Goal: Complete application form: Complete application form

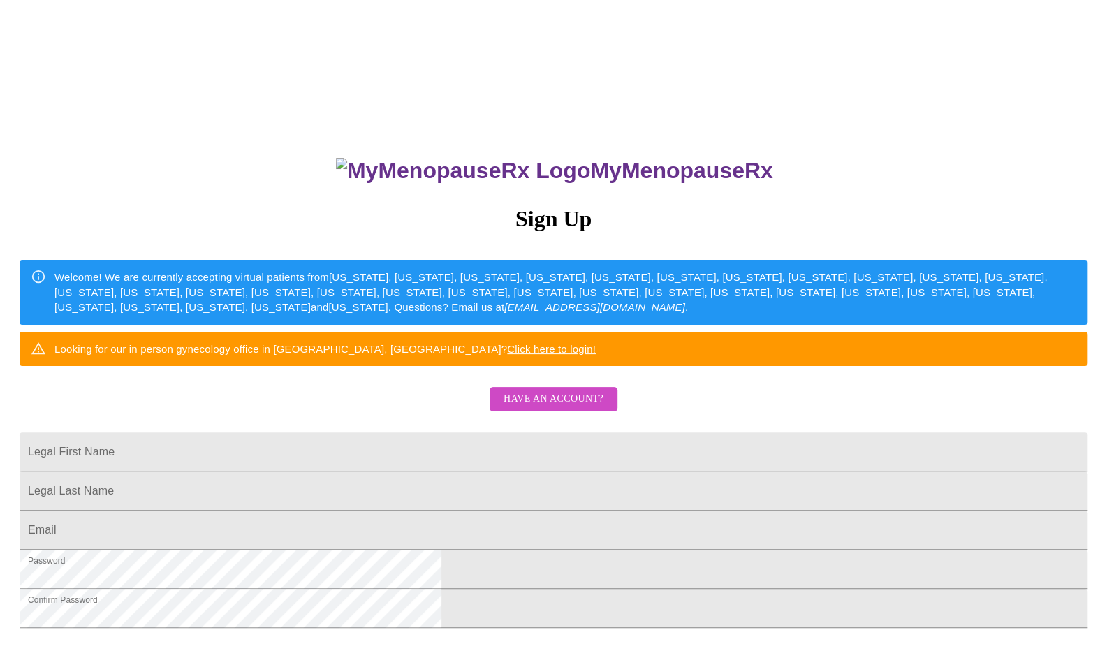
click at [571, 408] on span "Have an account?" at bounding box center [553, 398] width 100 height 17
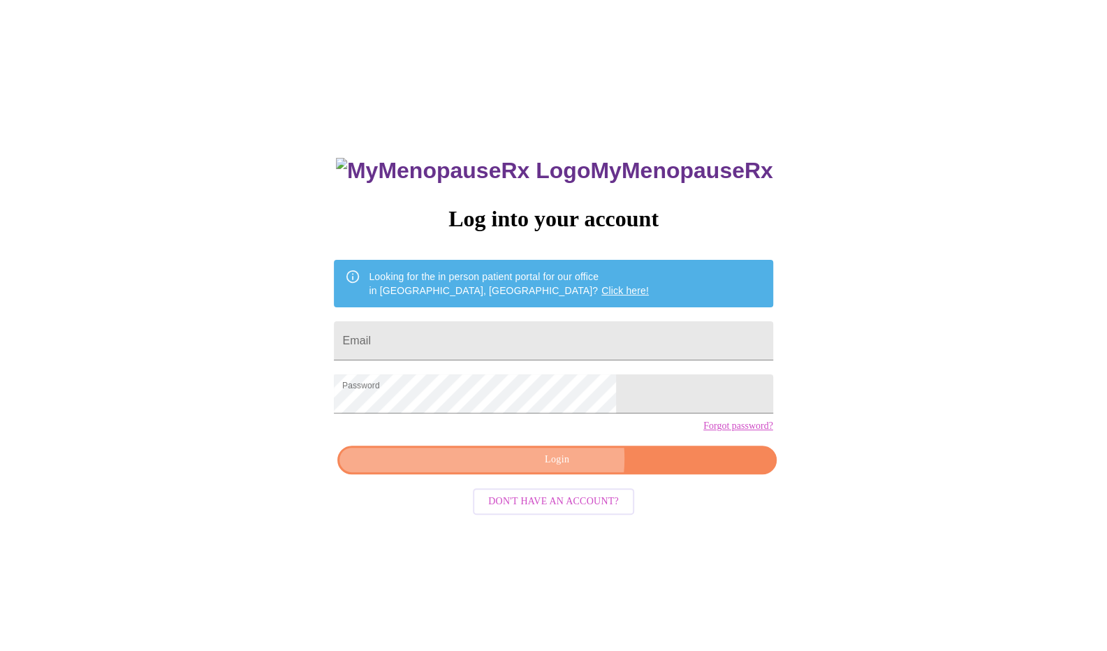
click at [559, 468] on span "Login" at bounding box center [556, 459] width 406 height 17
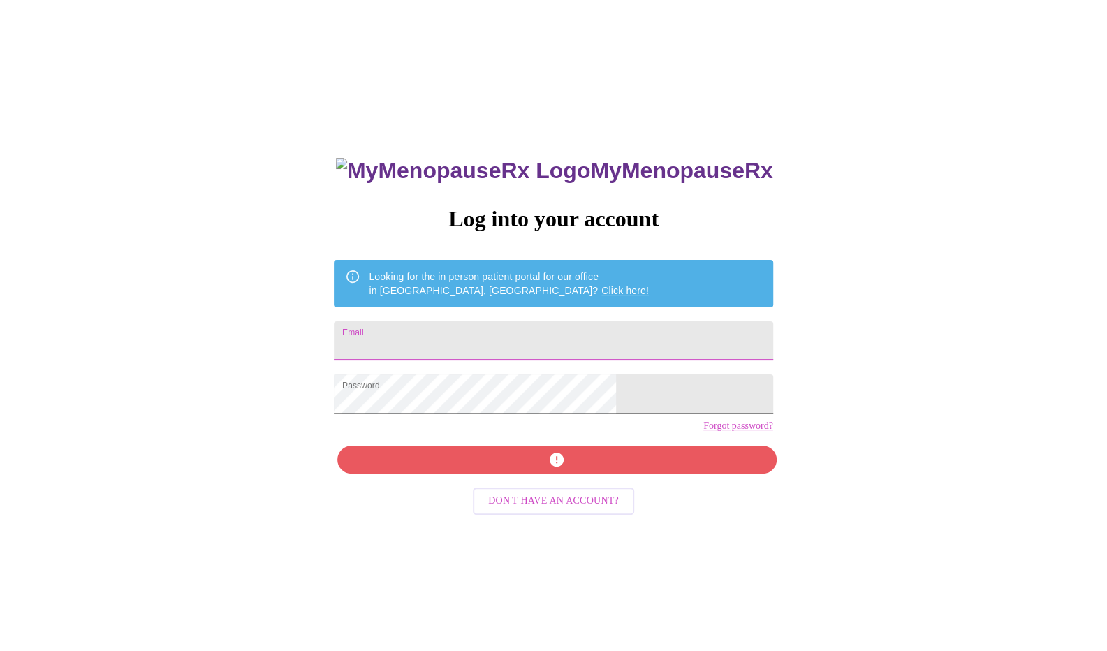
click at [485, 332] on input "Email" at bounding box center [553, 340] width 438 height 39
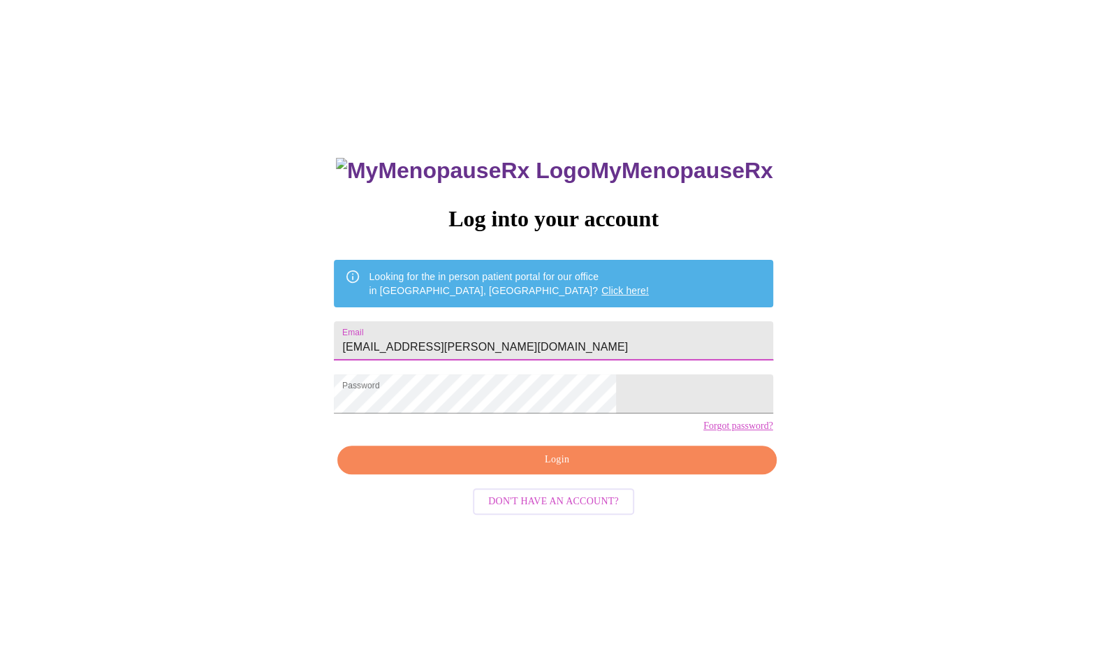
click at [556, 338] on input "[EMAIL_ADDRESS][PERSON_NAME][DOMAIN_NAME]" at bounding box center [553, 340] width 438 height 39
type input "[EMAIL_ADDRESS][PERSON_NAME][DOMAIN_NAME]"
click at [598, 468] on span "Login" at bounding box center [556, 459] width 406 height 17
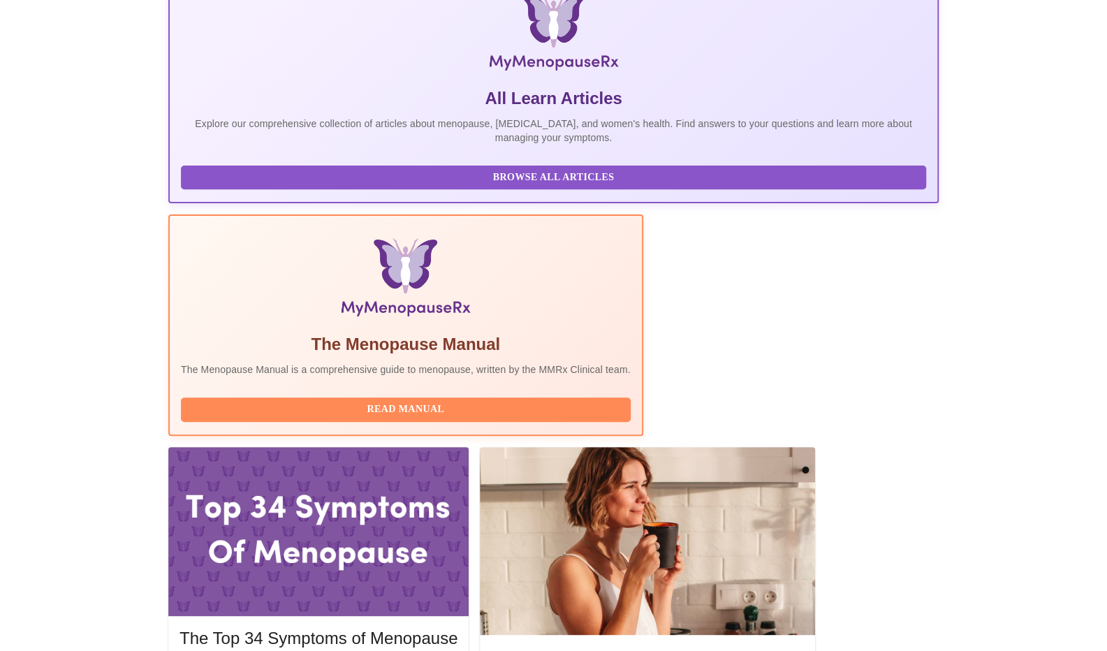
scroll to position [244, 0]
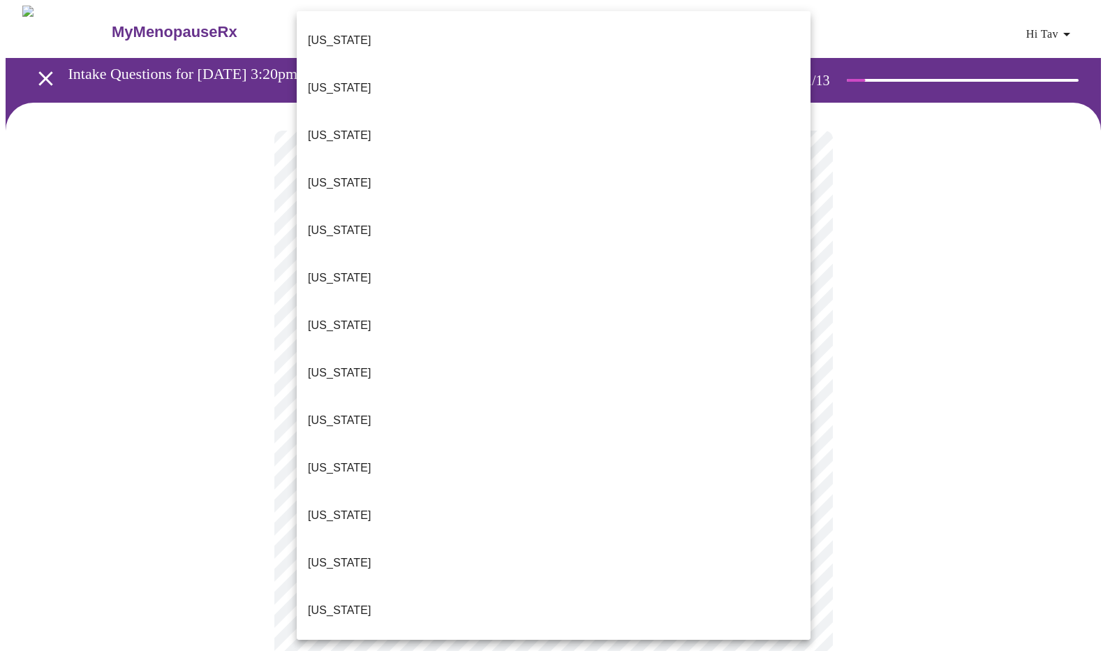
click at [464, 304] on body "MyMenopauseRx Appointments Messaging Labs 1 Uploads Medications Community Refer…" at bounding box center [559, 643] width 1106 height 1274
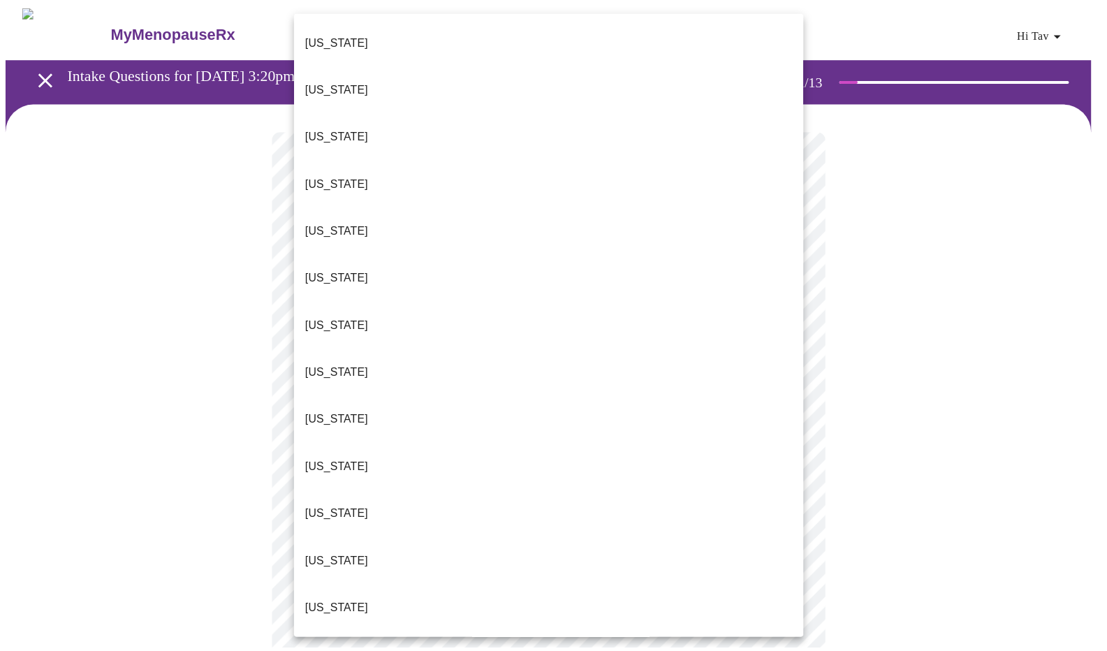
scroll to position [1162, 0]
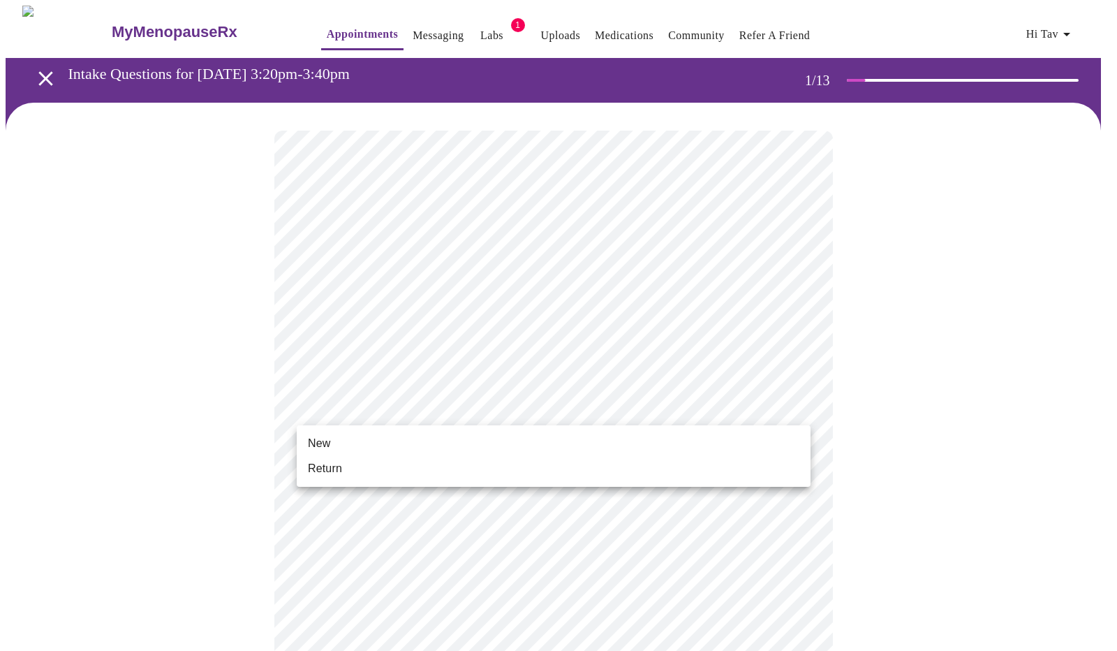
click at [408, 411] on body "MyMenopauseRx Appointments Messaging Labs 1 Uploads Medications Community Refer…" at bounding box center [559, 638] width 1106 height 1265
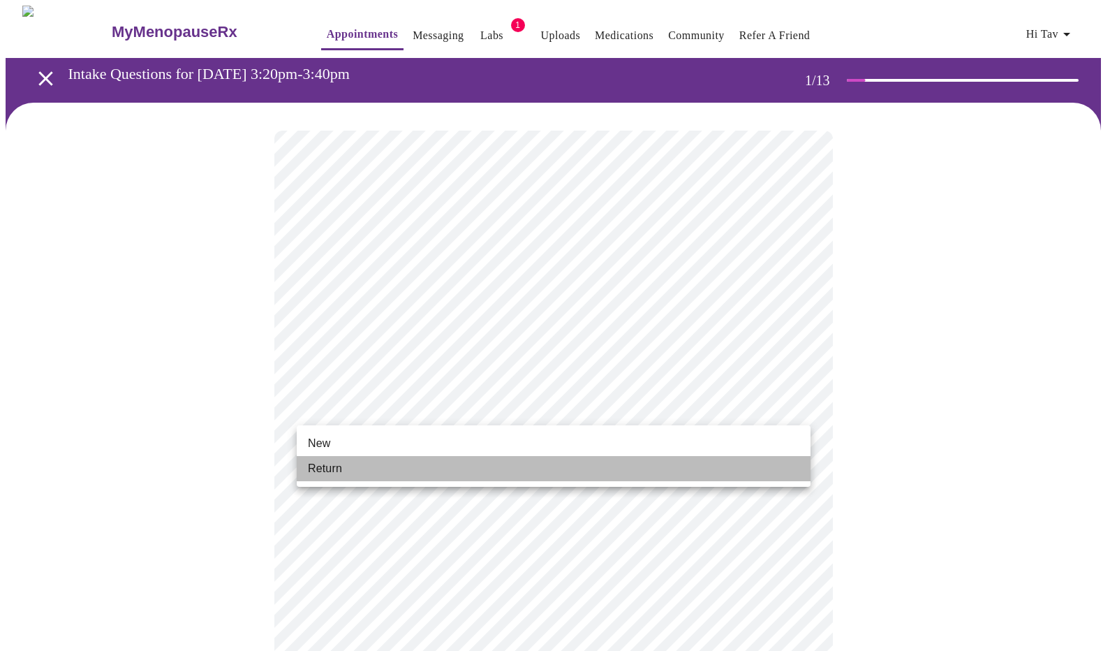
click at [381, 474] on li "Return" at bounding box center [554, 468] width 514 height 25
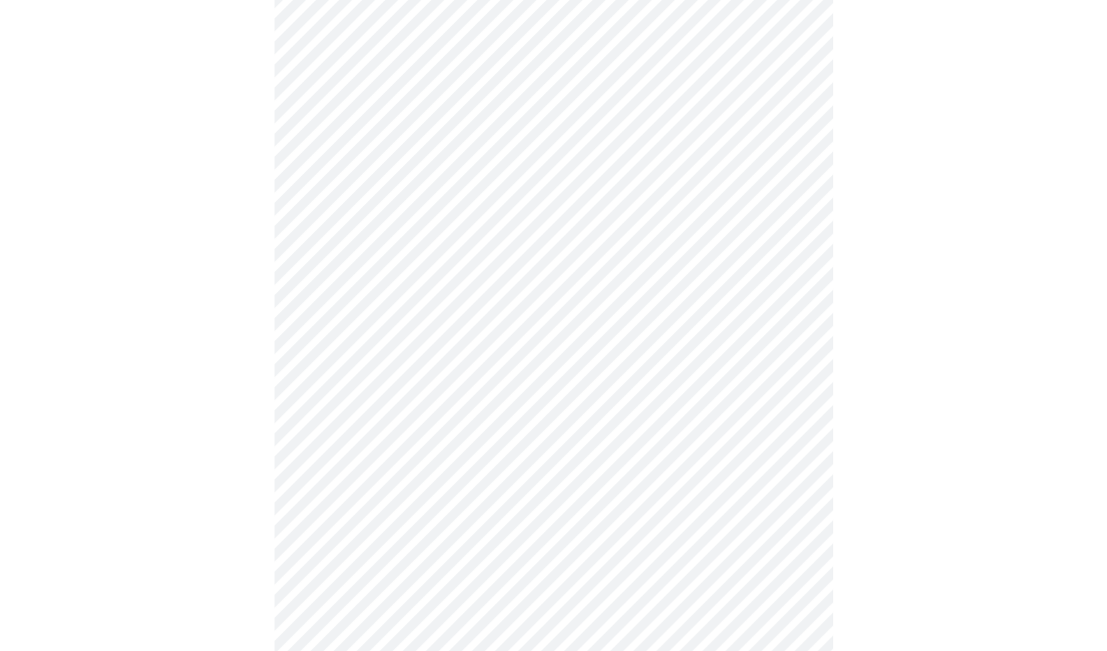
scroll to position [0, 0]
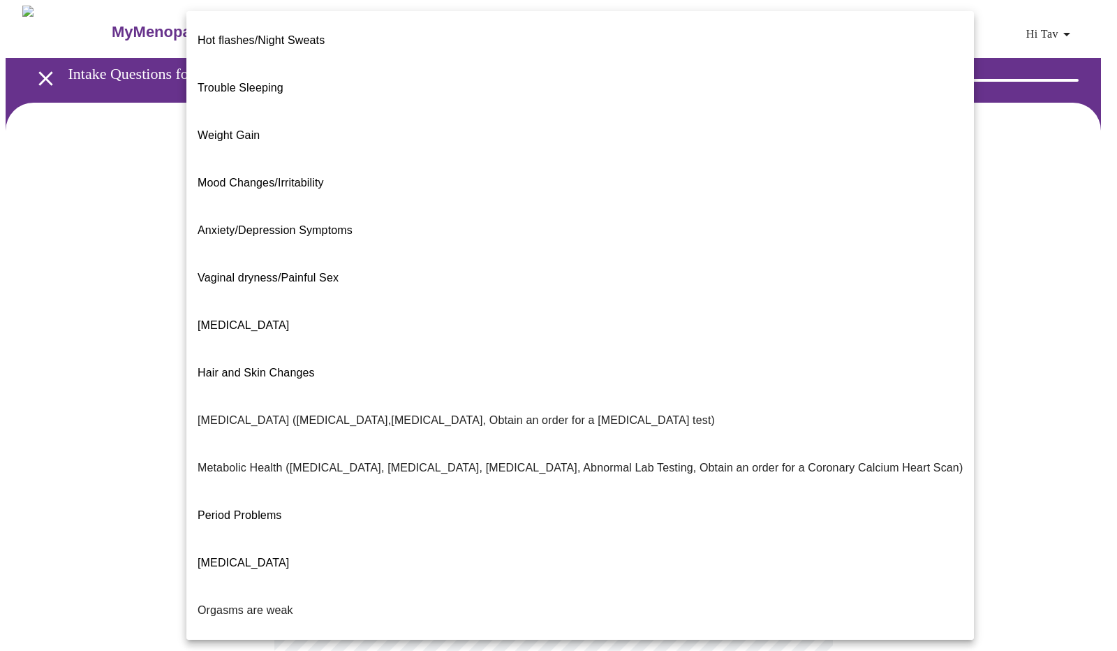
click at [577, 291] on body "MyMenopauseRx Appointments Messaging Labs 1 Uploads Medications Community Refer…" at bounding box center [559, 425] width 1106 height 839
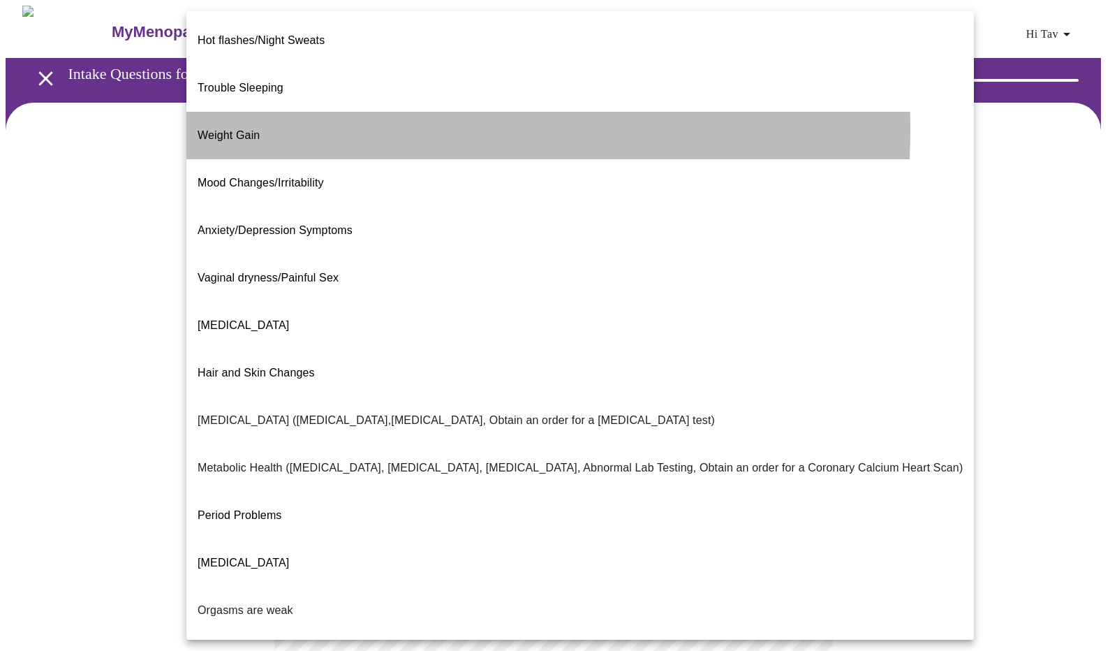
click at [241, 129] on span "Weight Gain" at bounding box center [229, 135] width 62 height 12
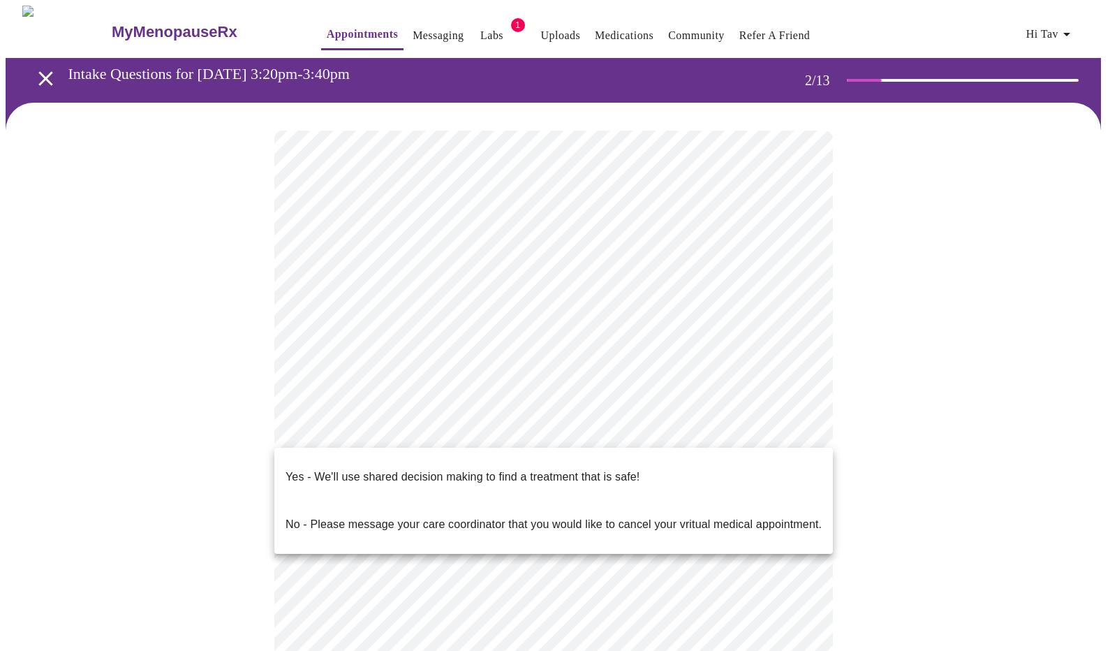
click at [413, 422] on body "MyMenopauseRx Appointments Messaging Labs 1 Uploads Medications Community Refer…" at bounding box center [559, 421] width 1106 height 830
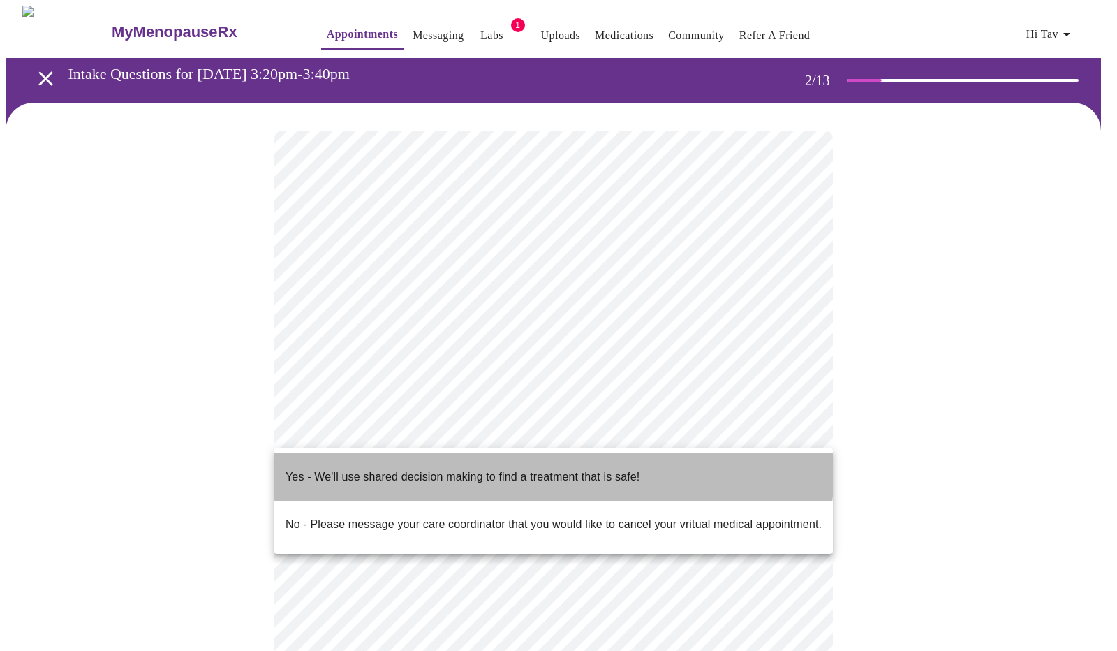
click at [417, 468] on p "Yes - We'll use shared decision making to find a treatment that is safe!" at bounding box center [463, 476] width 354 height 17
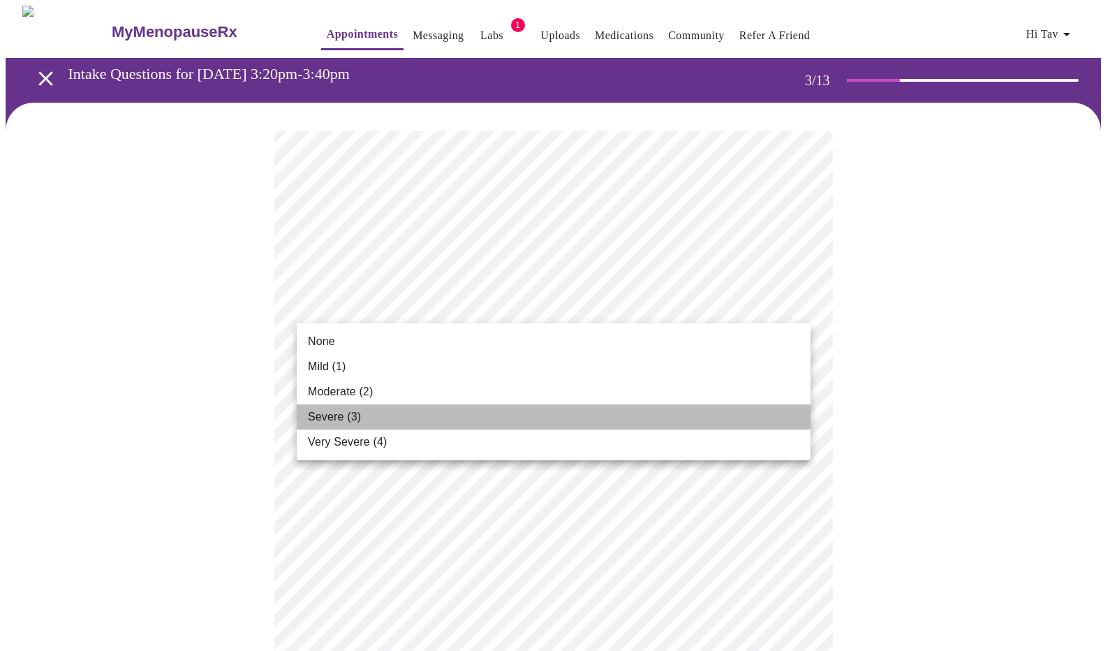
click at [422, 414] on li "Severe (3)" at bounding box center [554, 416] width 514 height 25
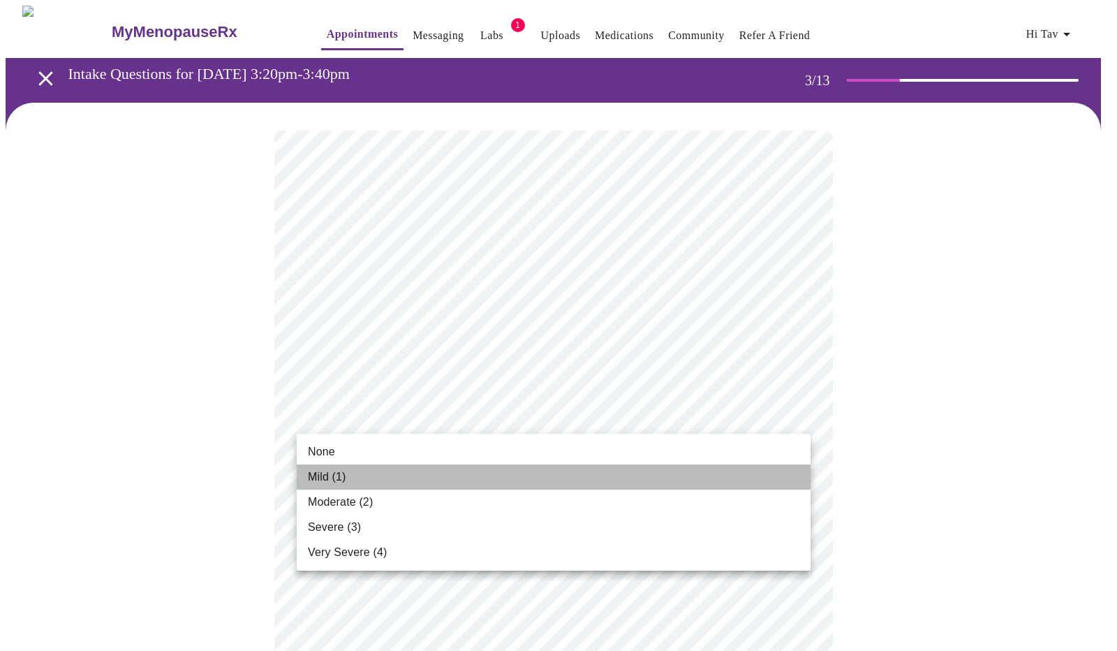
click at [472, 474] on li "Mild (1)" at bounding box center [554, 476] width 514 height 25
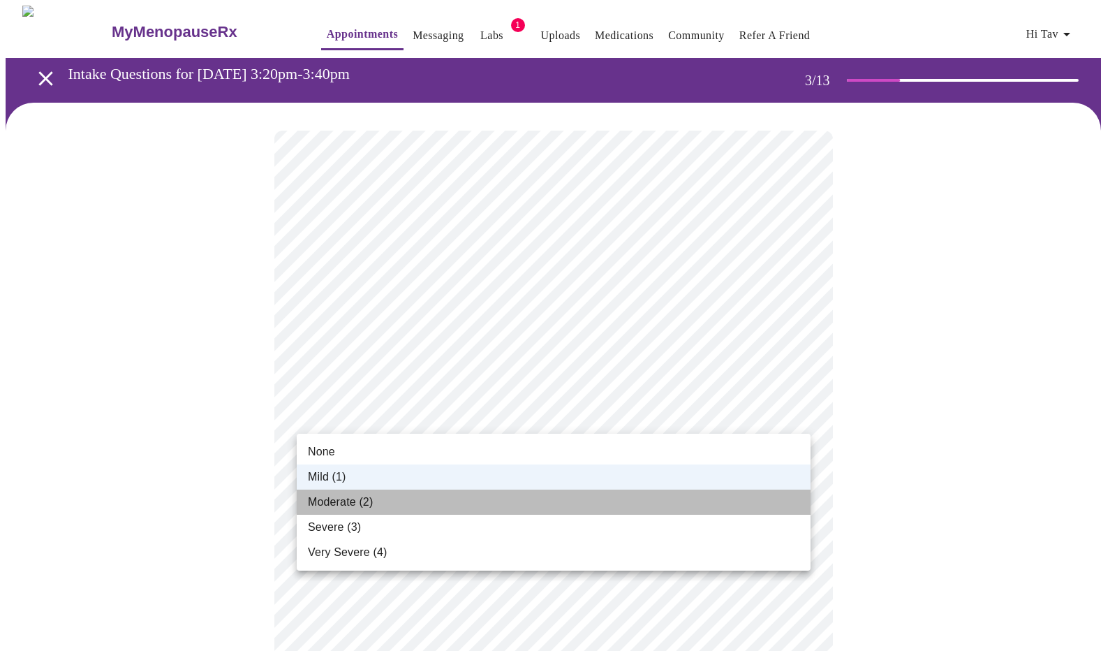
click at [438, 499] on li "Moderate (2)" at bounding box center [554, 501] width 514 height 25
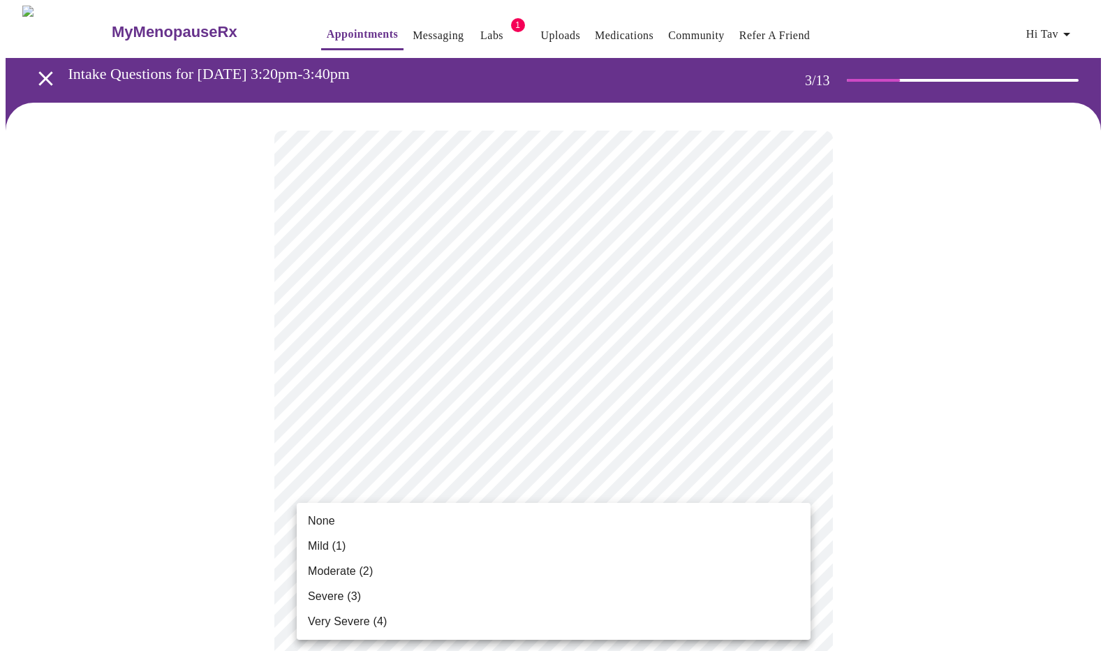
click at [518, 619] on li "Very Severe (4)" at bounding box center [554, 621] width 514 height 25
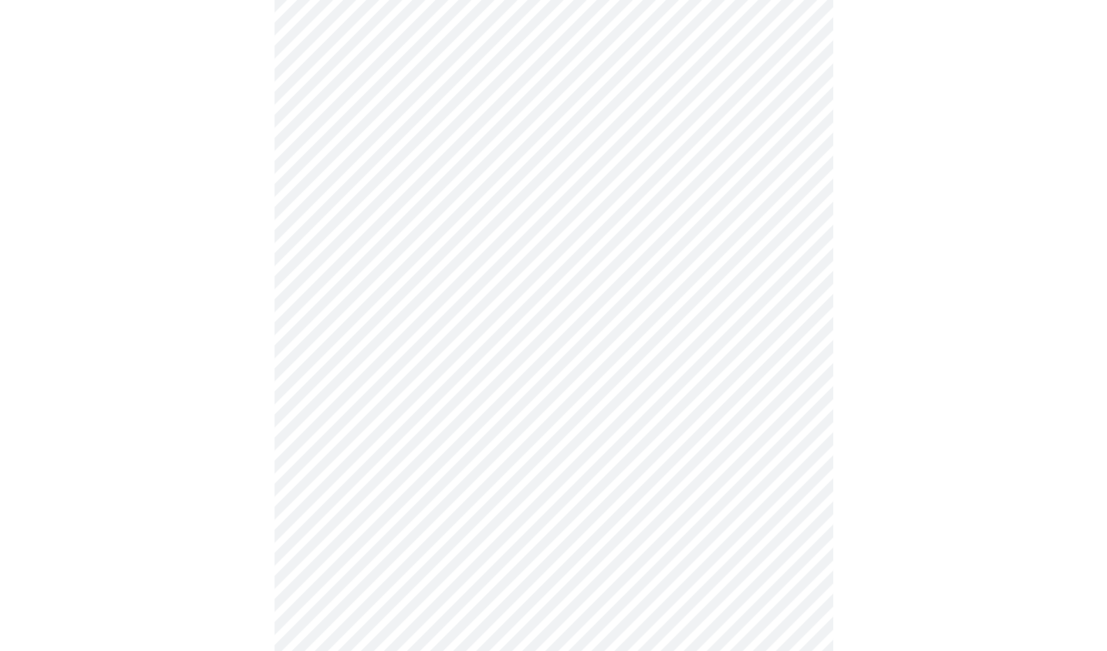
scroll to position [274, 0]
click at [641, 353] on body "MyMenopauseRx Appointments Messaging Labs 1 Uploads Medications Community Refer…" at bounding box center [559, 631] width 1106 height 1799
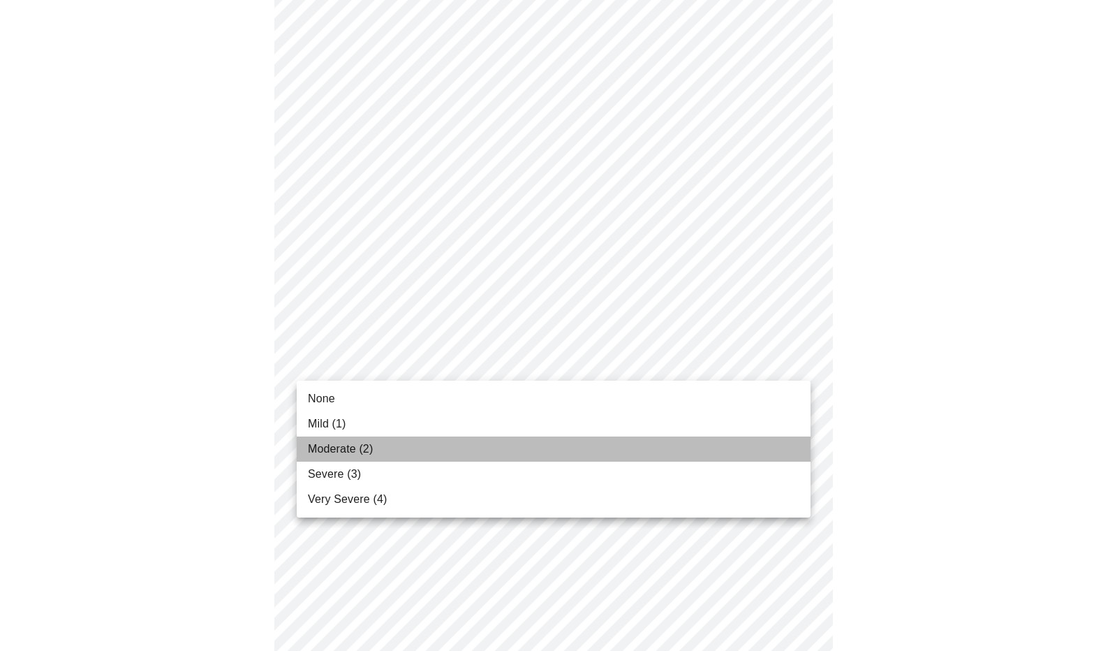
click at [574, 448] on li "Moderate (2)" at bounding box center [554, 448] width 514 height 25
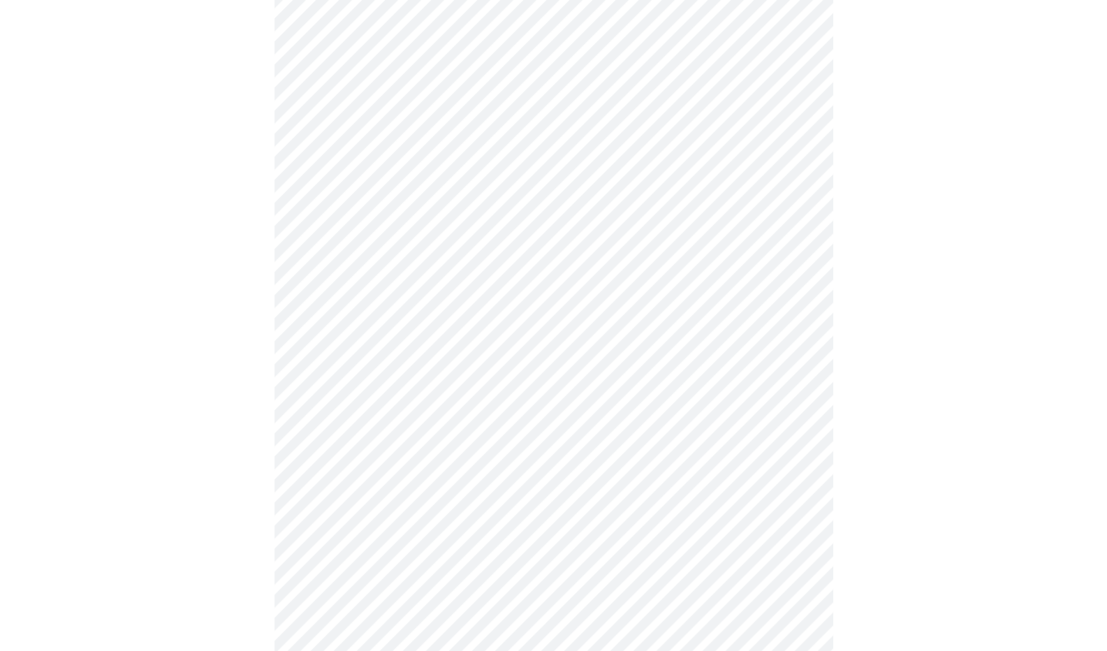
click at [654, 452] on body "MyMenopauseRx Appointments Messaging Labs 1 Uploads Medications Community Refer…" at bounding box center [553, 621] width 1095 height 1779
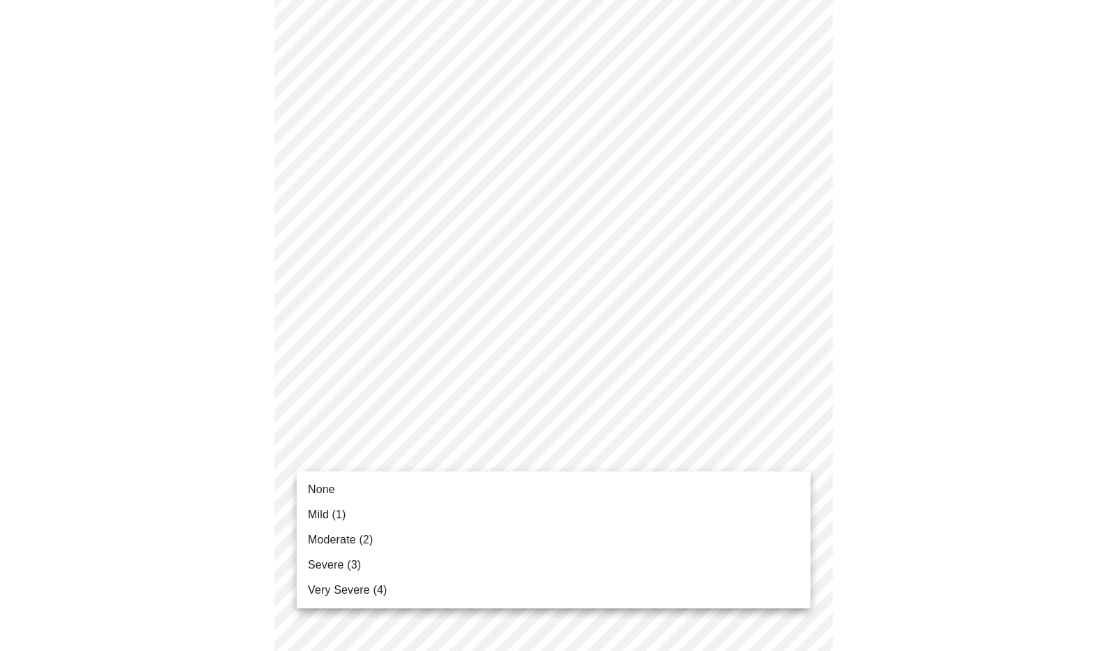
click at [614, 516] on li "Mild (1)" at bounding box center [554, 514] width 514 height 25
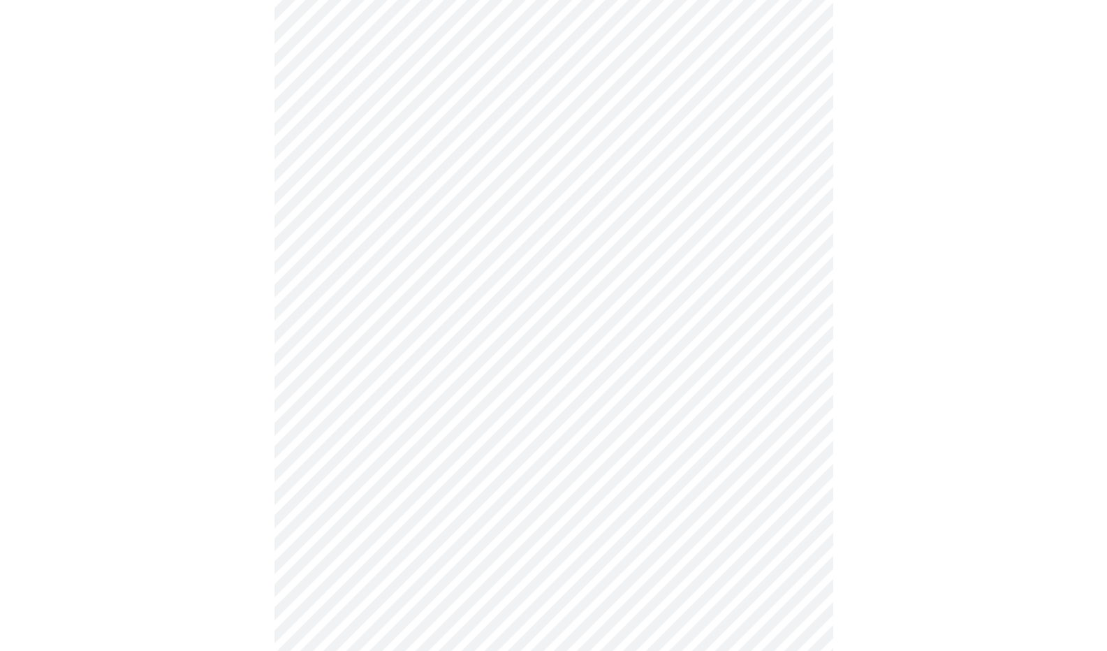
scroll to position [519, 0]
click at [658, 287] on body "MyMenopauseRx Appointments Messaging Labs 1 Uploads Medications Community Refer…" at bounding box center [559, 366] width 1106 height 1759
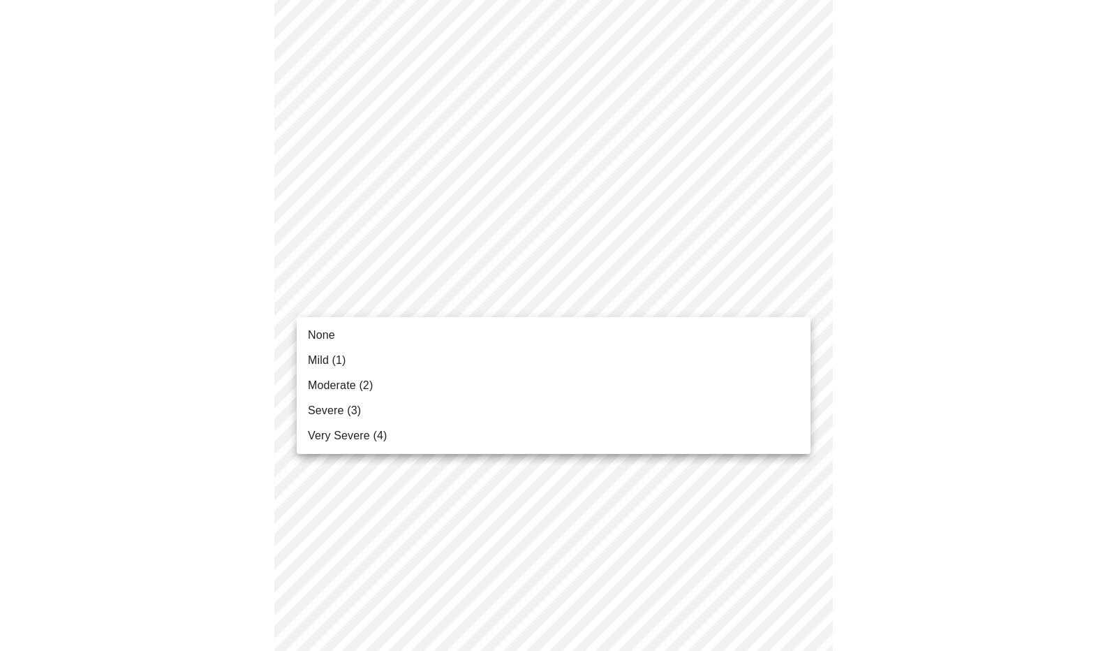
click at [578, 410] on li "Severe (3)" at bounding box center [554, 410] width 514 height 25
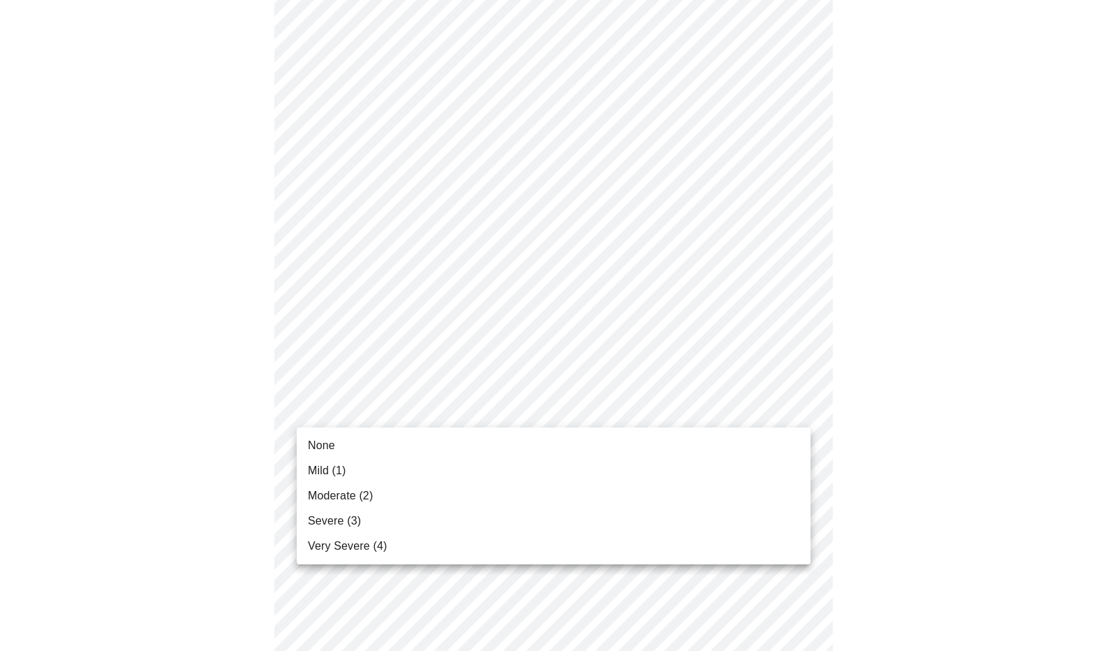
click at [665, 404] on body "MyMenopauseRx Appointments Messaging Labs 1 Uploads Medications Community Refer…" at bounding box center [559, 357] width 1106 height 1740
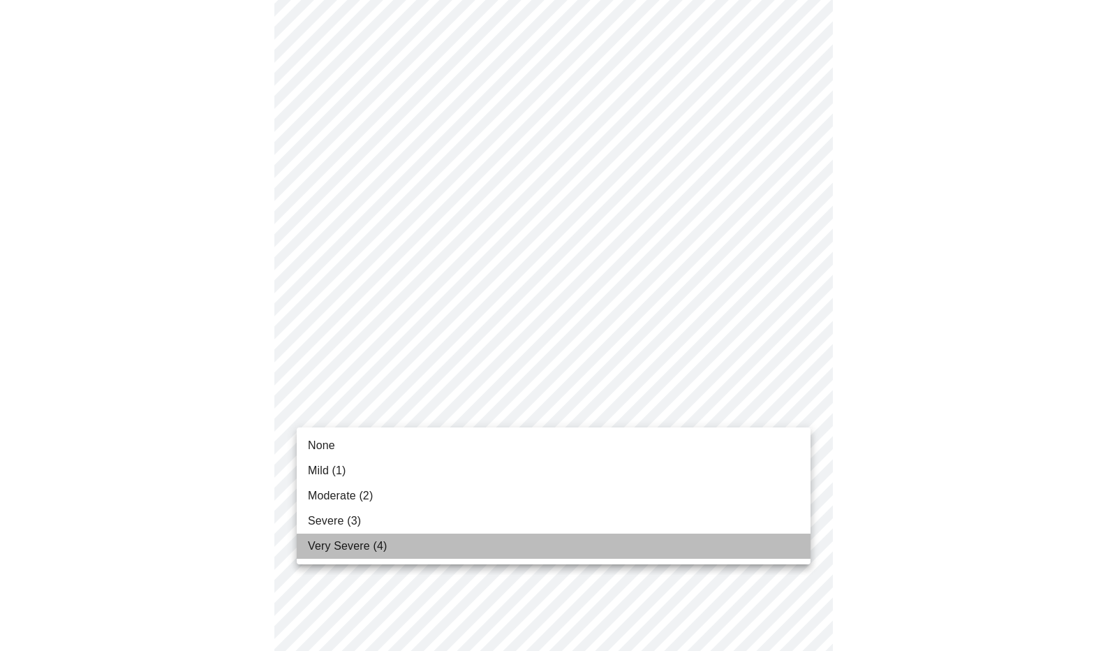
click at [597, 540] on li "Very Severe (4)" at bounding box center [554, 545] width 514 height 25
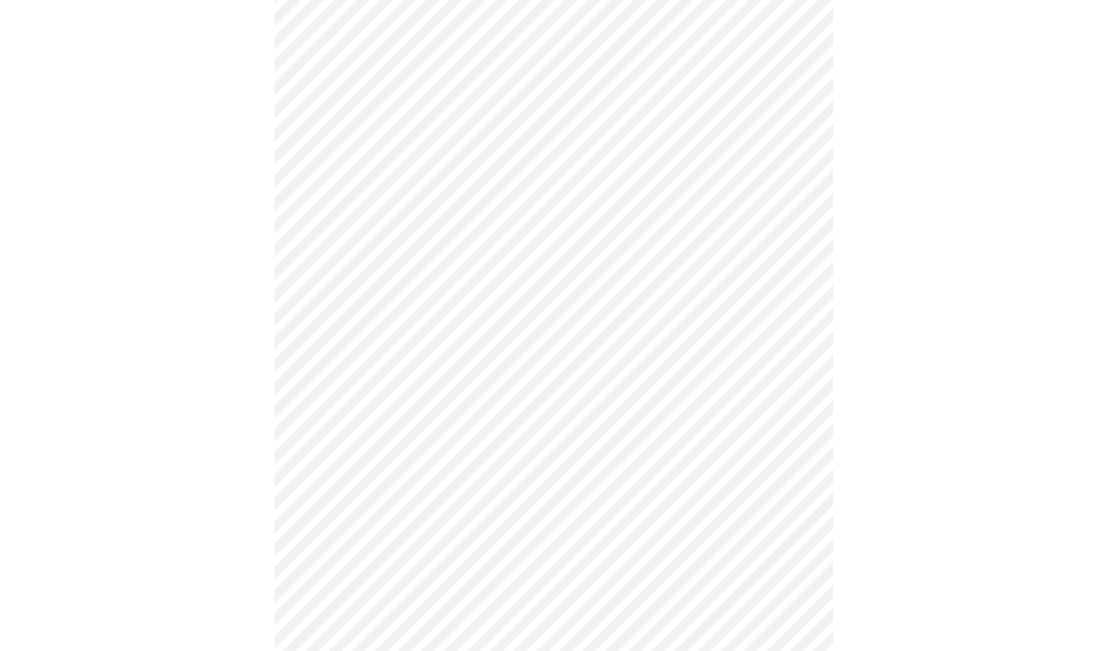
scroll to position [743, 0]
click at [559, 409] on body "MyMenopauseRx Appointments Messaging Labs 1 Uploads Medications Community Refer…" at bounding box center [553, 123] width 1095 height 1720
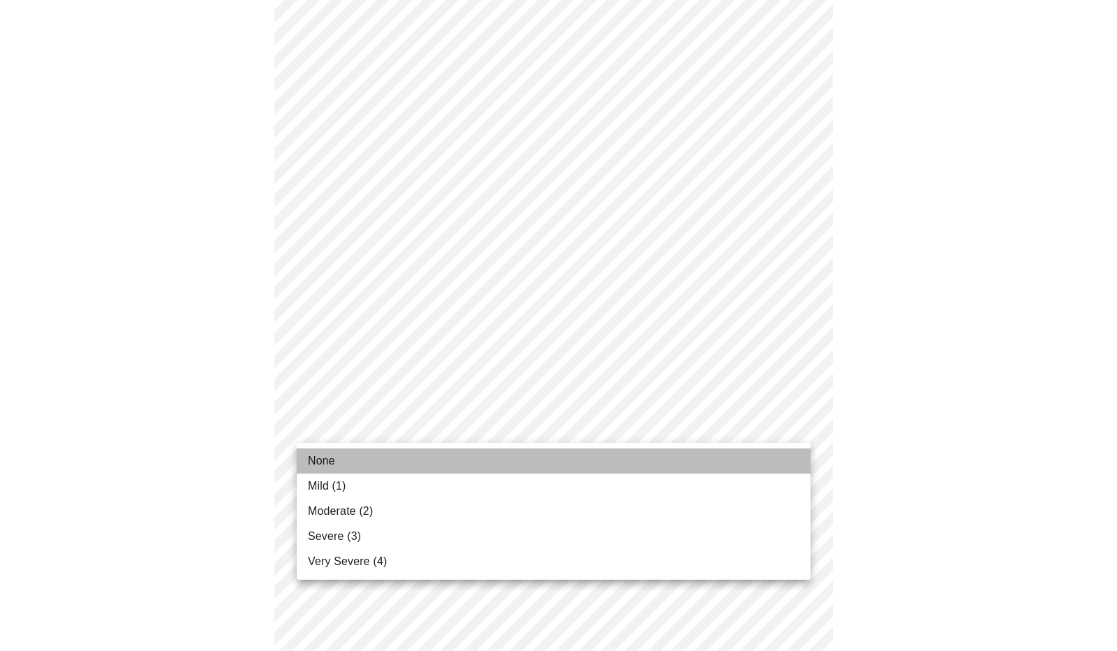
click at [492, 465] on li "None" at bounding box center [554, 460] width 514 height 25
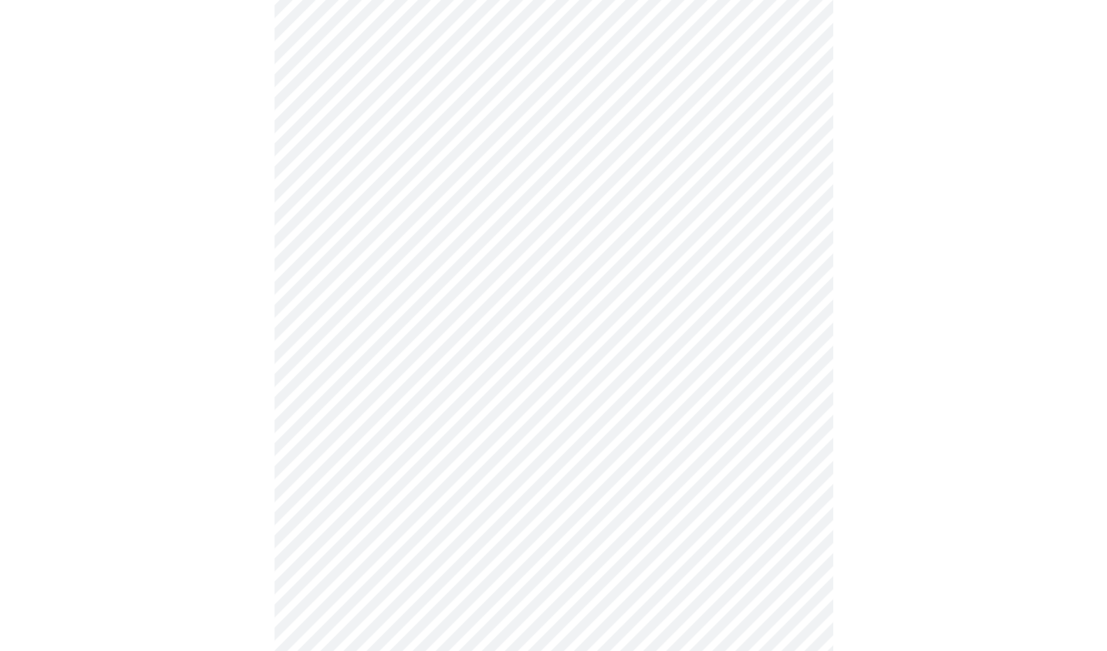
scroll to position [870, 0]
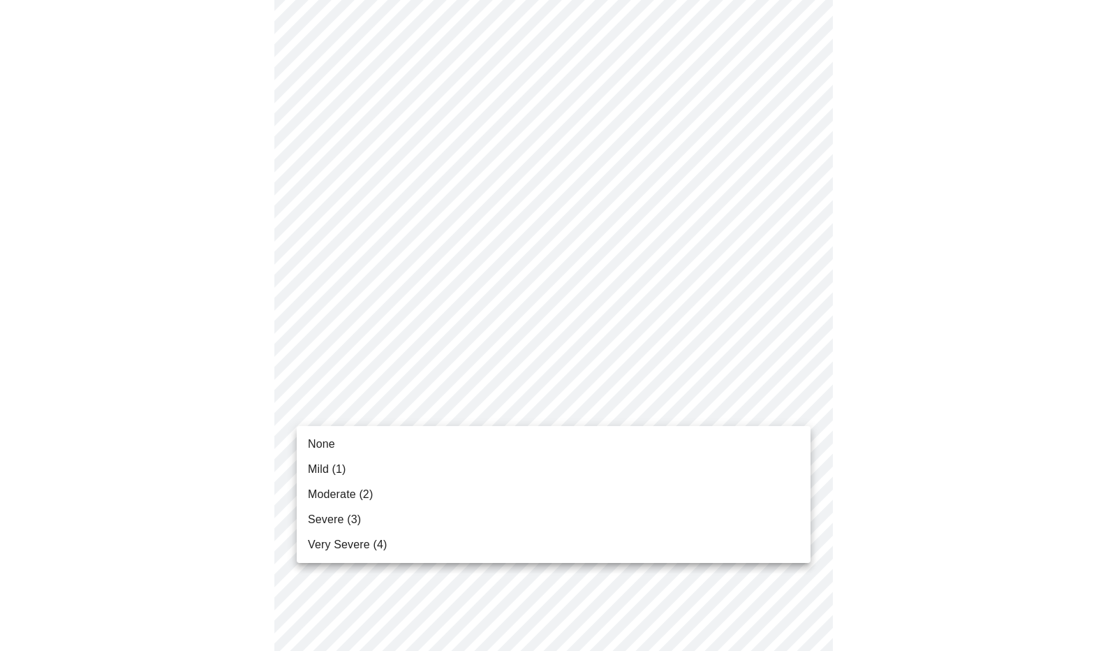
click at [473, 510] on li "Severe (3)" at bounding box center [554, 519] width 514 height 25
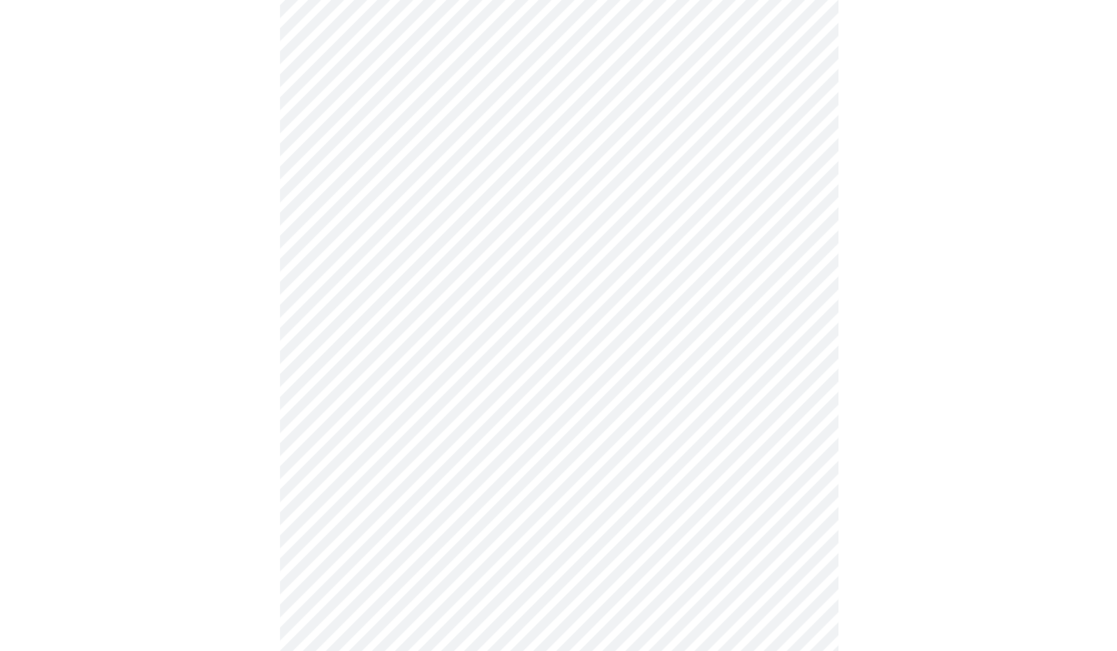
scroll to position [1031, 0]
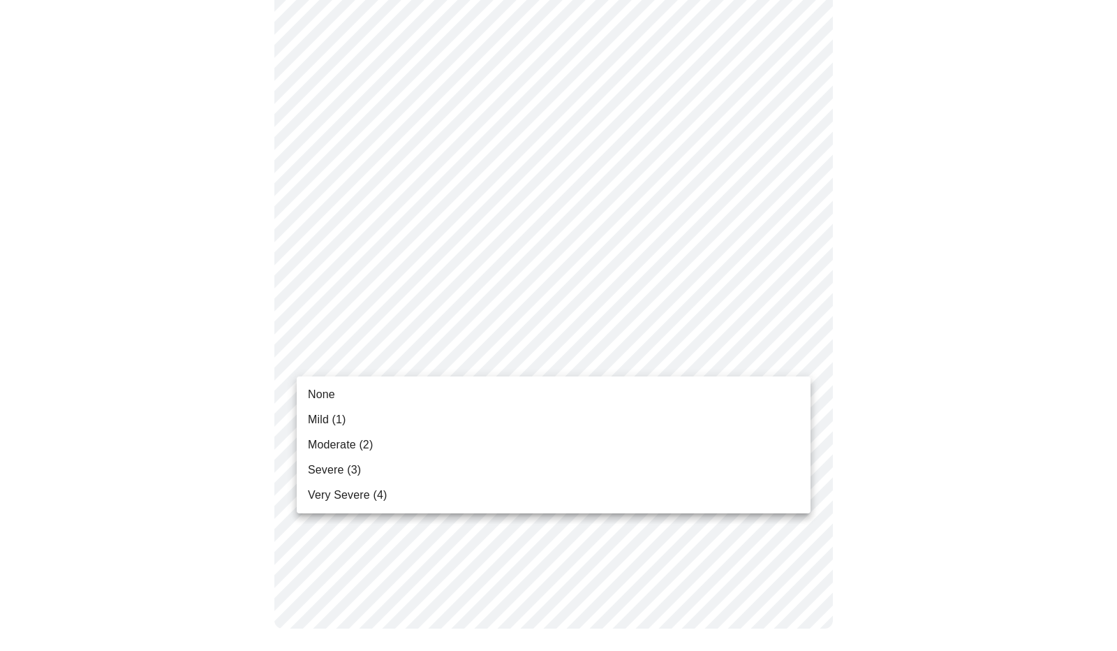
click at [420, 466] on li "Severe (3)" at bounding box center [554, 469] width 514 height 25
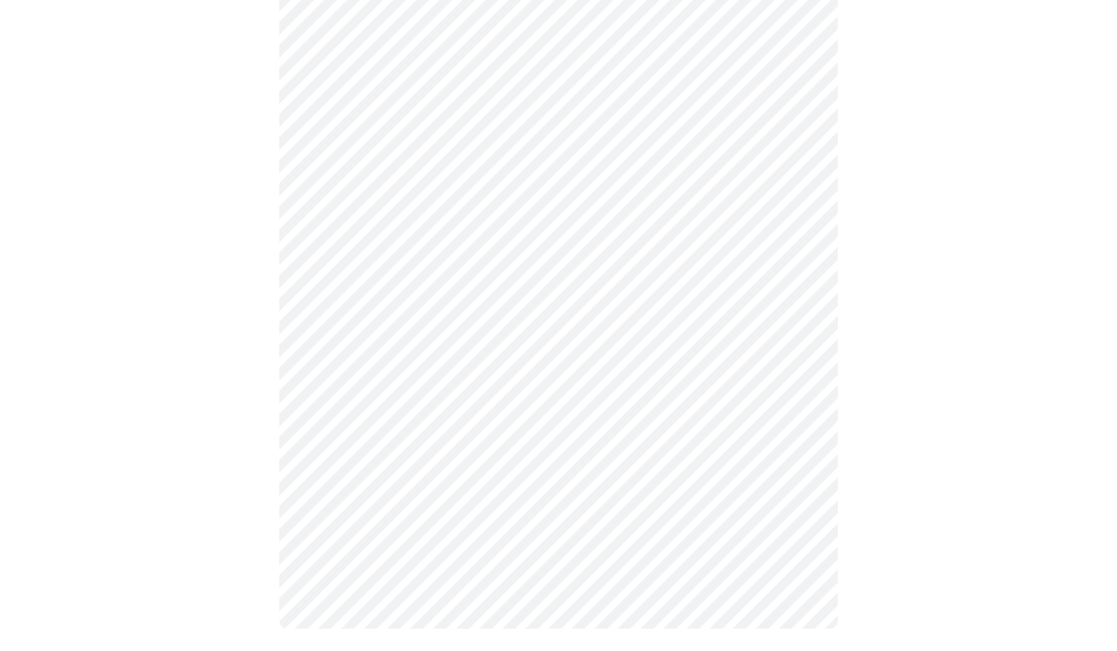
scroll to position [1011, 0]
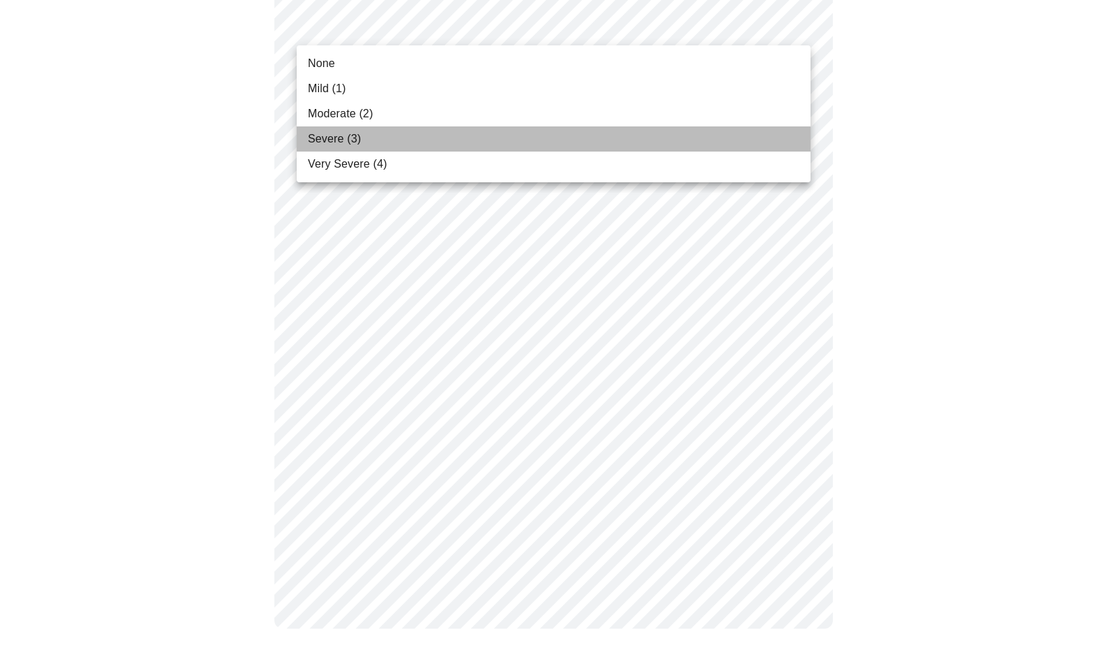
click at [487, 135] on li "Severe (3)" at bounding box center [554, 138] width 514 height 25
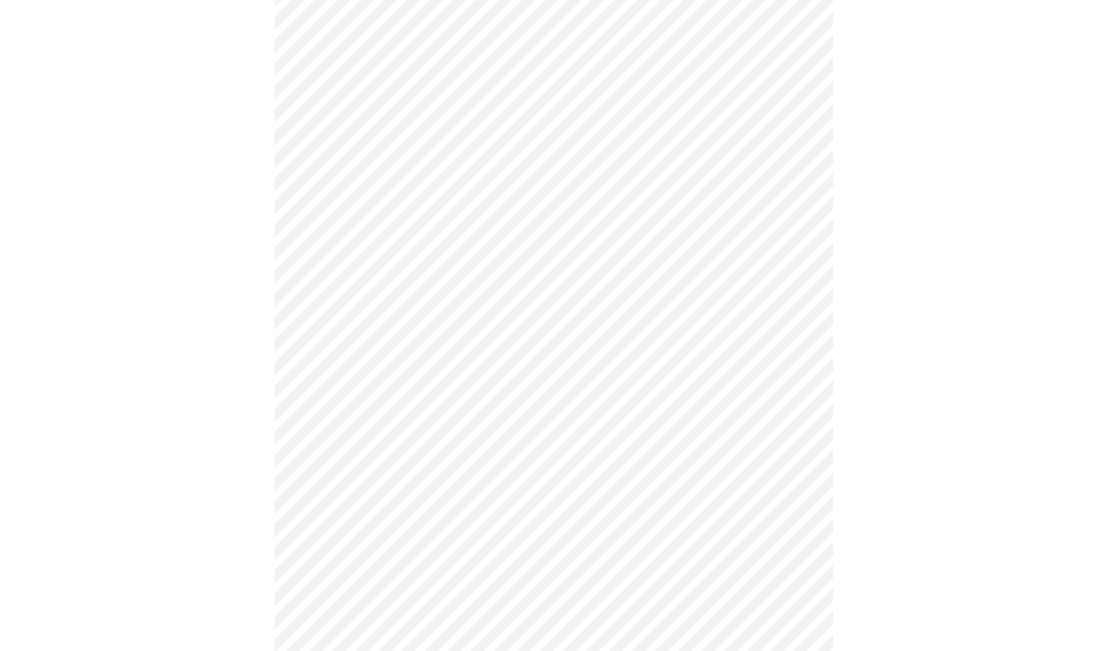
scroll to position [300, 0]
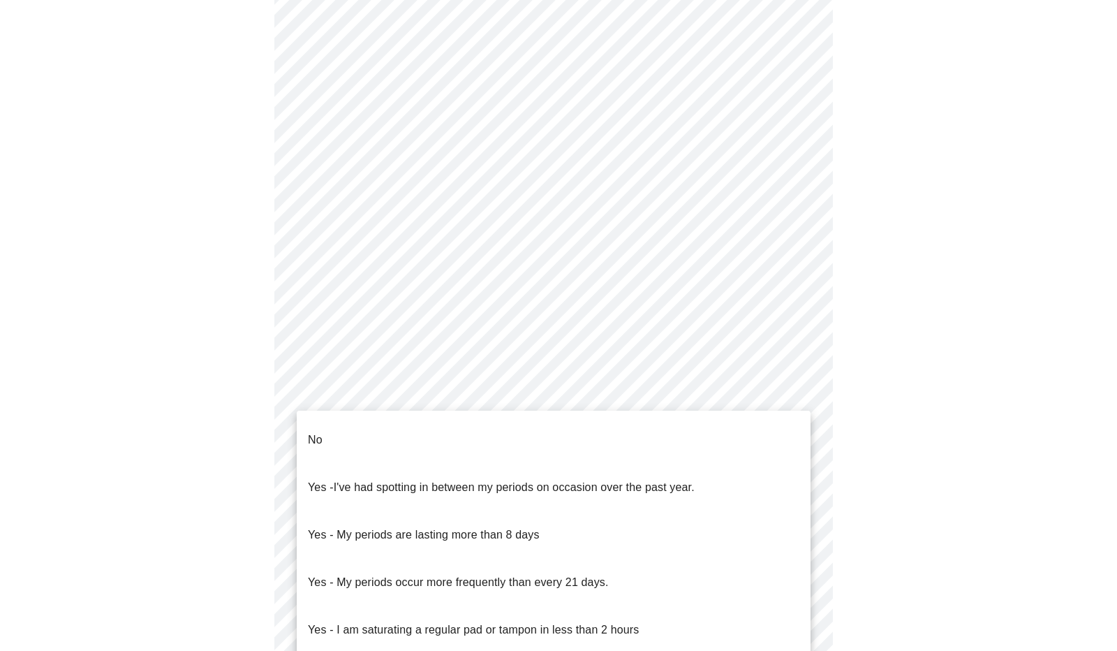
click at [653, 486] on body "MyMenopauseRx Appointments Messaging Labs 1 Uploads Medications Community Refer…" at bounding box center [559, 365] width 1106 height 1320
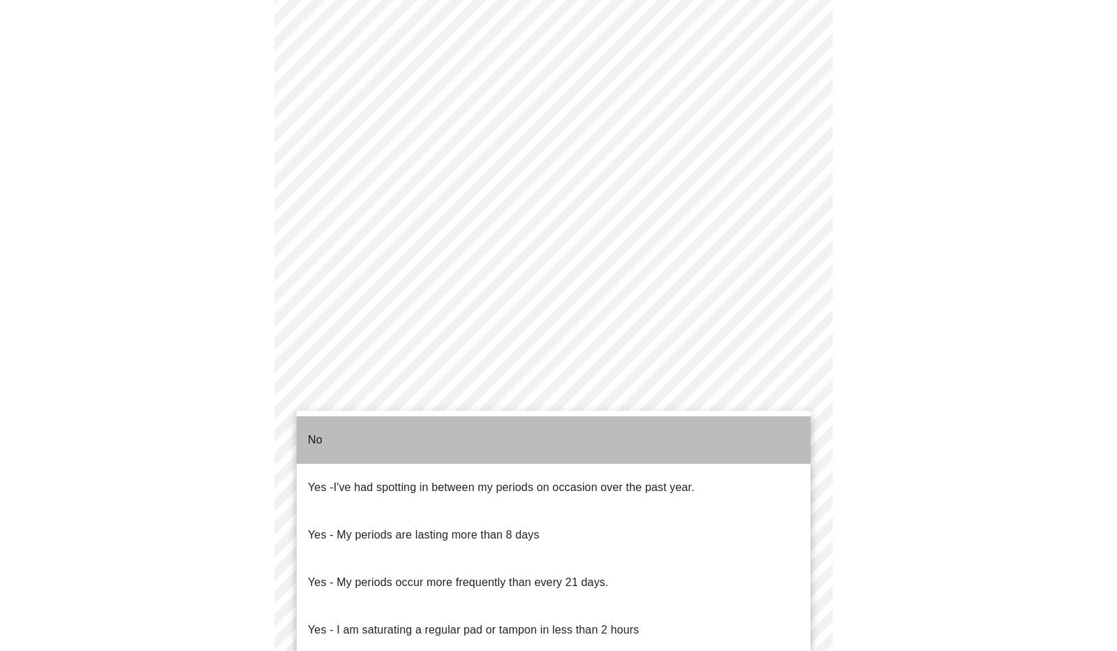
click at [494, 438] on li "No" at bounding box center [554, 439] width 514 height 47
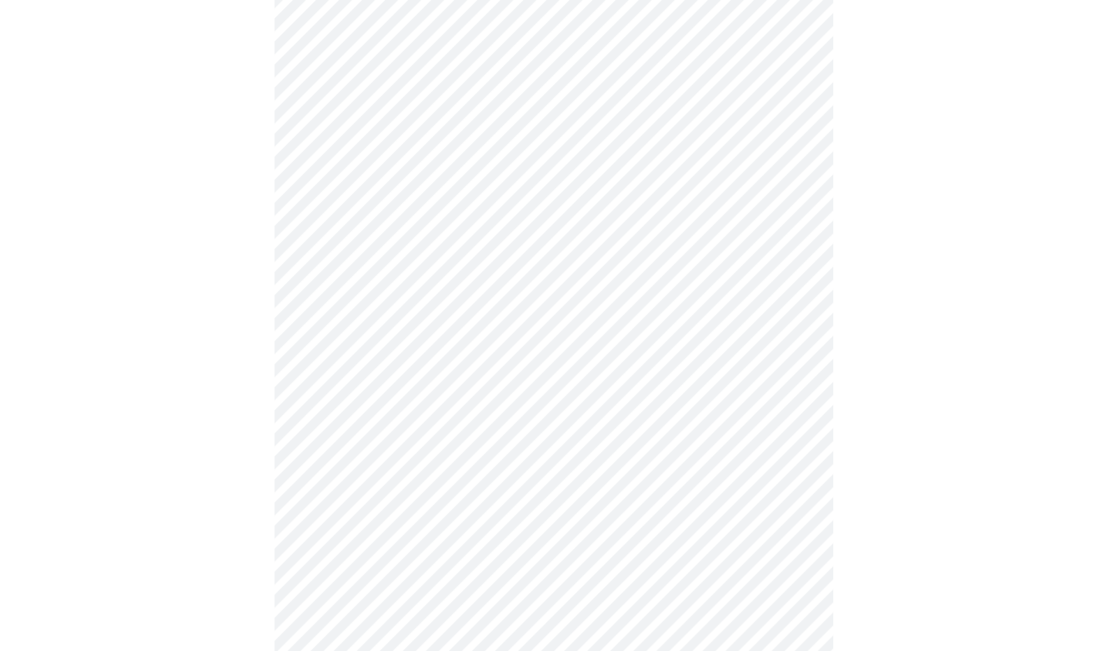
scroll to position [459, 0]
click at [623, 435] on body "MyMenopauseRx Appointments Messaging Labs 1 Uploads Medications Community Refer…" at bounding box center [553, 203] width 1095 height 1312
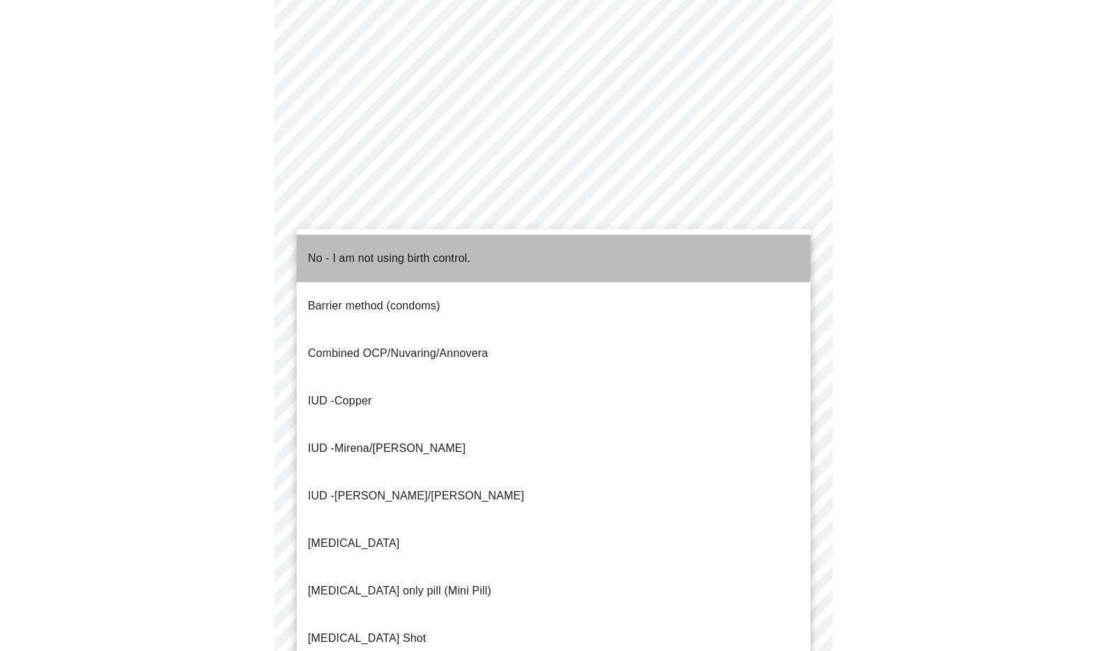
click at [447, 237] on li "No - I am not using birth control." at bounding box center [554, 258] width 514 height 47
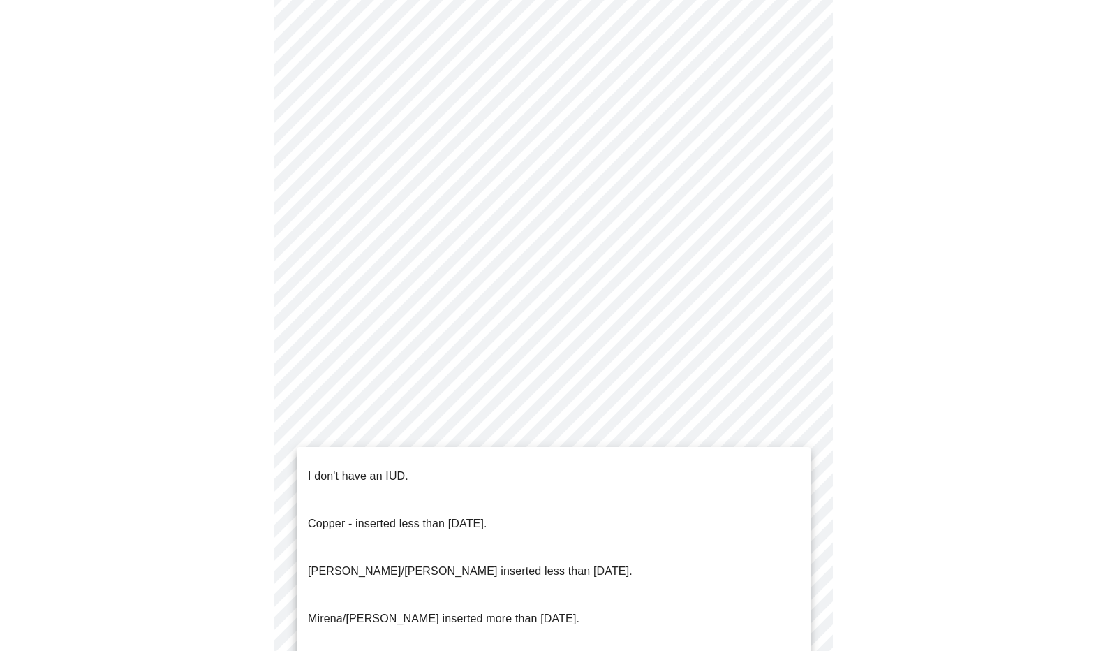
click at [702, 552] on body "MyMenopauseRx Appointments Messaging Labs 1 Uploads Medications Community Refer…" at bounding box center [559, 199] width 1106 height 1304
click at [592, 479] on li "I don't have an IUD." at bounding box center [554, 475] width 514 height 47
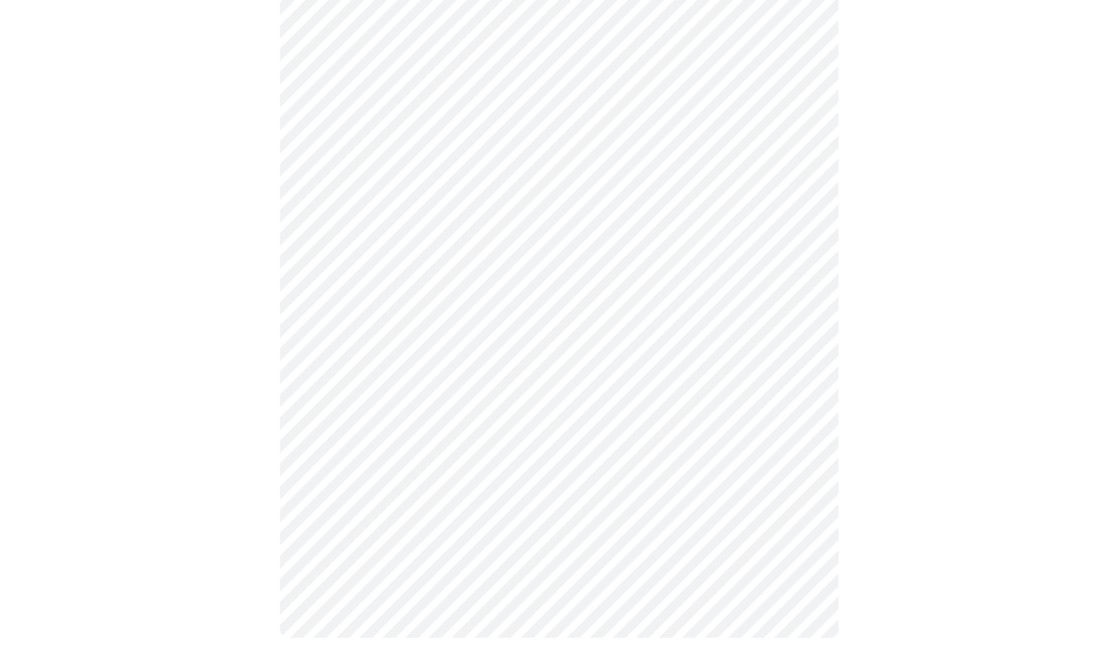
scroll to position [640, 0]
click at [543, 457] on body "MyMenopauseRx Appointments Messaging Labs 1 Uploads Medications Community Refer…" at bounding box center [559, 13] width 1106 height 1295
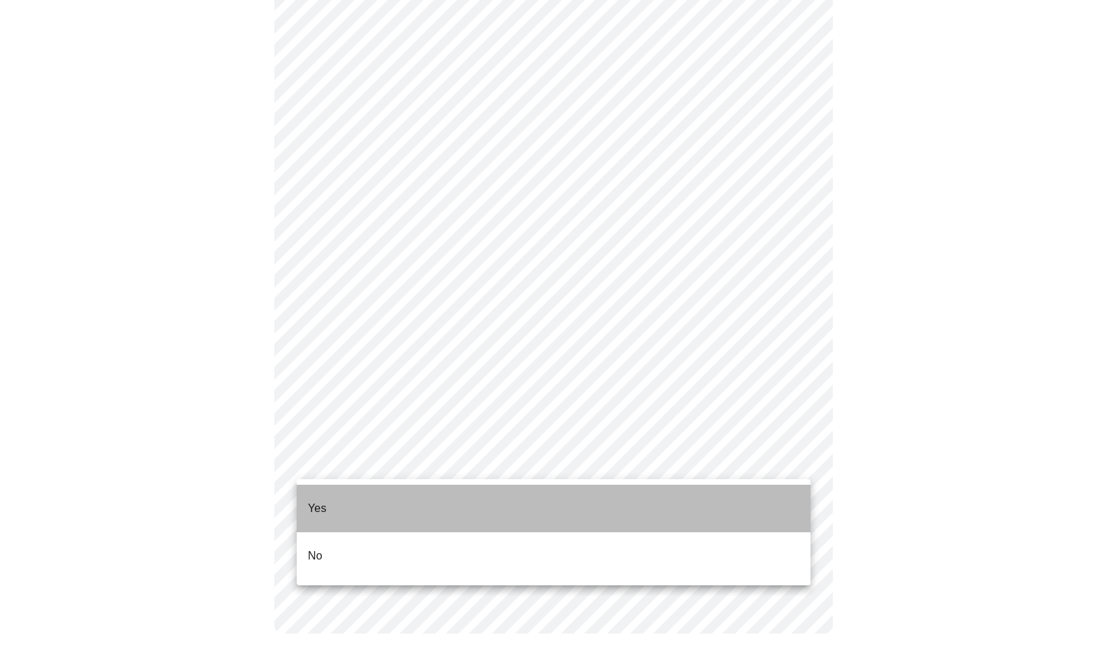
click at [522, 496] on li "Yes" at bounding box center [554, 508] width 514 height 47
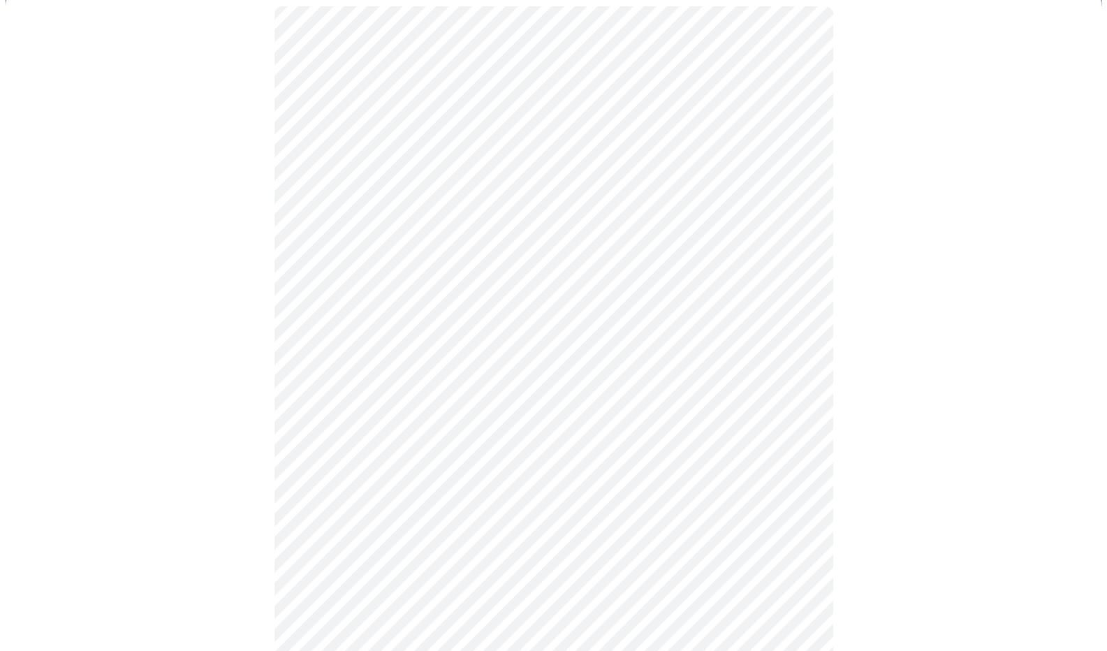
scroll to position [134, 0]
click at [613, 355] on body "MyMenopauseRx Appointments Messaging Labs 1 Uploads Medications Community Refer…" at bounding box center [559, 388] width 1106 height 1032
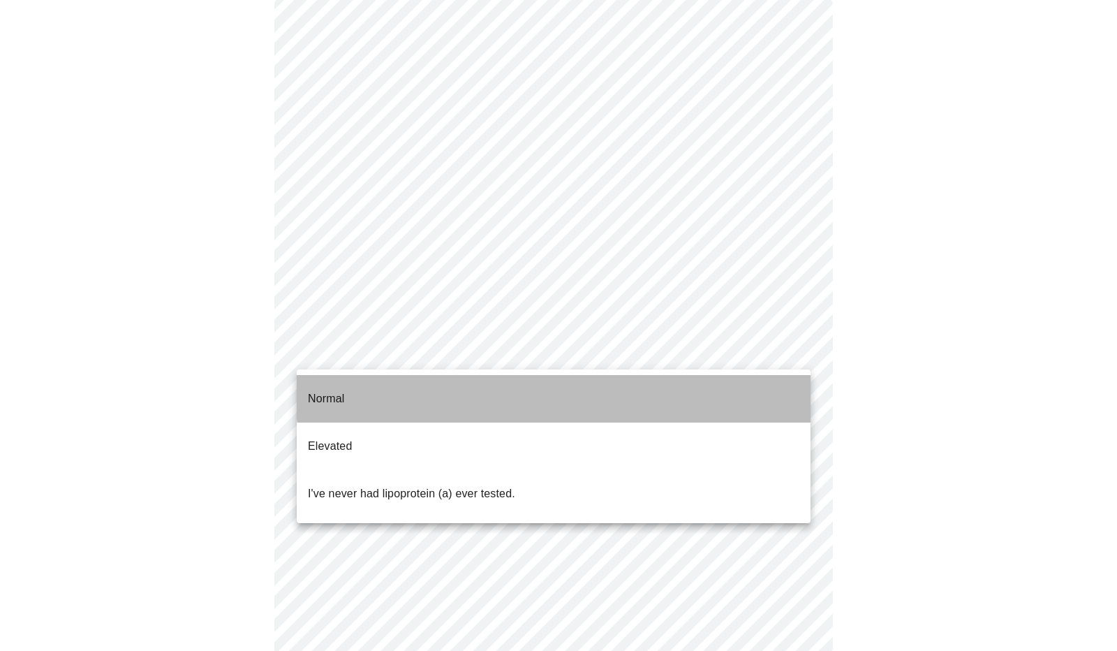
click at [602, 383] on li "Normal" at bounding box center [554, 398] width 514 height 47
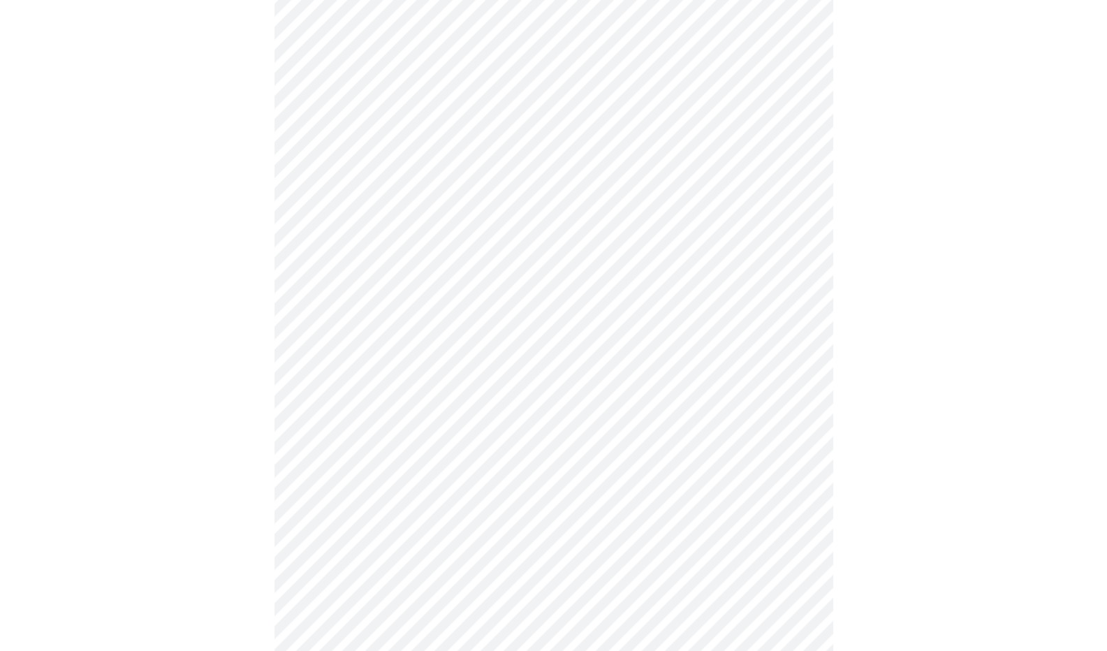
scroll to position [3379, 0]
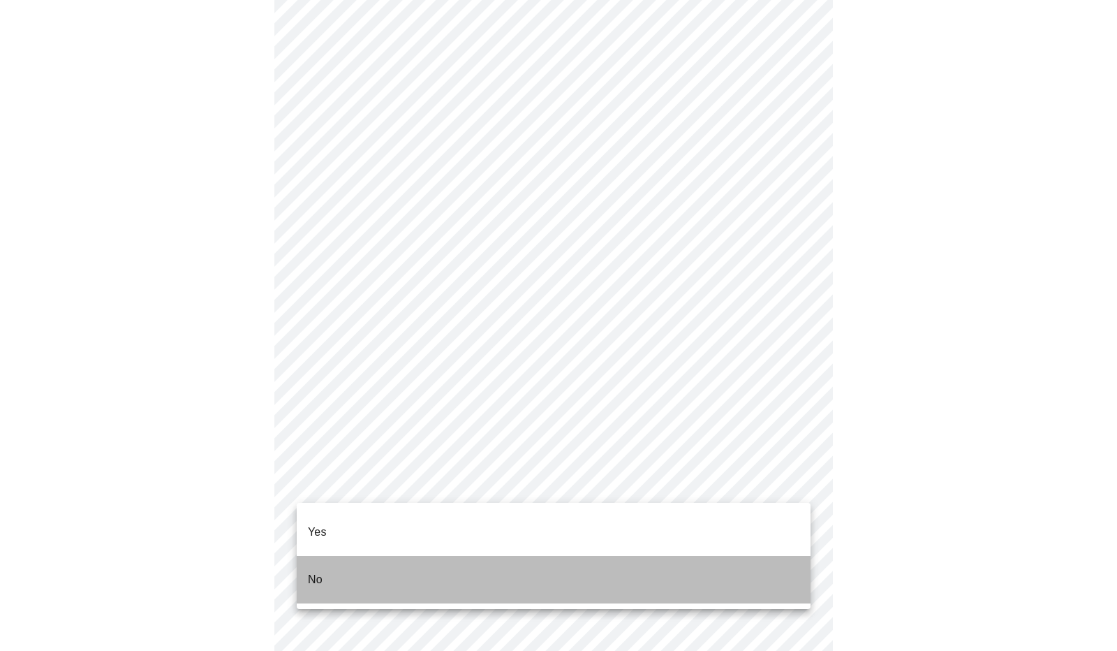
click at [671, 563] on li "No" at bounding box center [554, 579] width 514 height 47
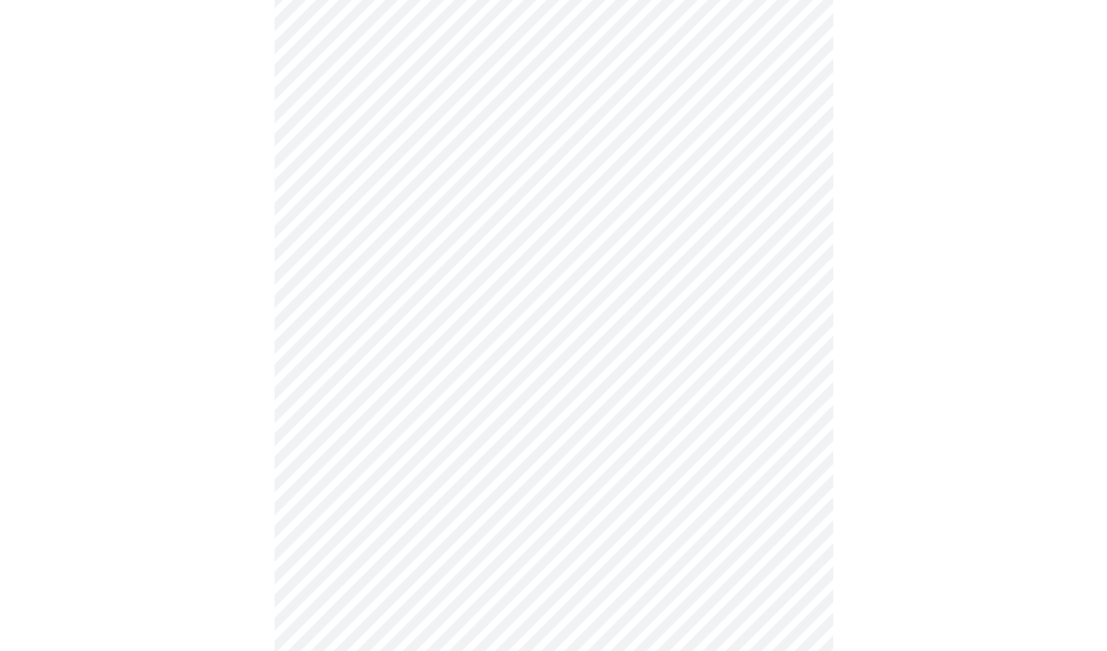
scroll to position [532, 0]
